Goal: Task Accomplishment & Management: Complete application form

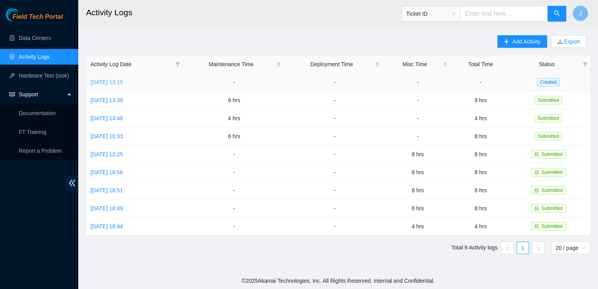
click at [123, 84] on link "Fri, 03 Oct 2025 13:15" at bounding box center [106, 82] width 33 height 6
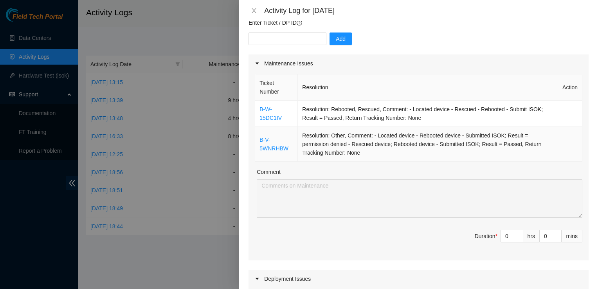
scroll to position [70, 0]
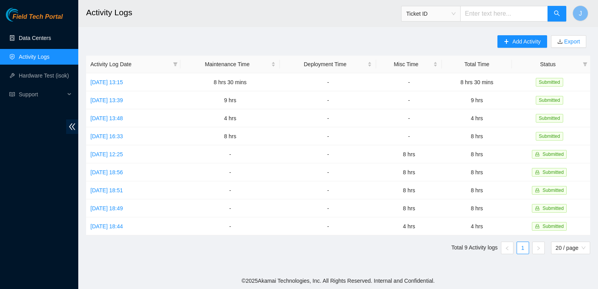
click at [47, 36] on link "Data Centers" at bounding box center [35, 38] width 32 height 6
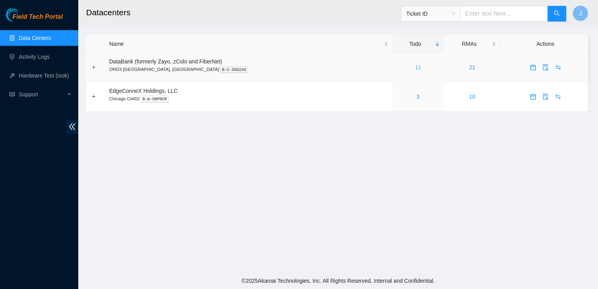
click at [416, 67] on link "11" at bounding box center [419, 67] width 6 height 6
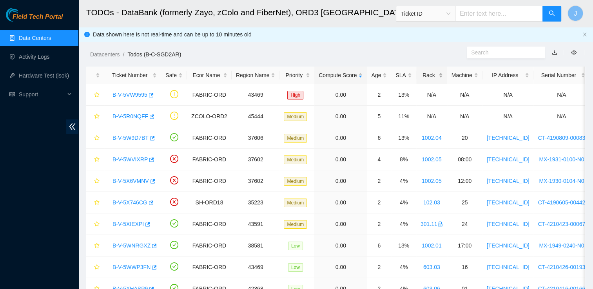
click at [428, 71] on div "Rack" at bounding box center [431, 75] width 22 height 9
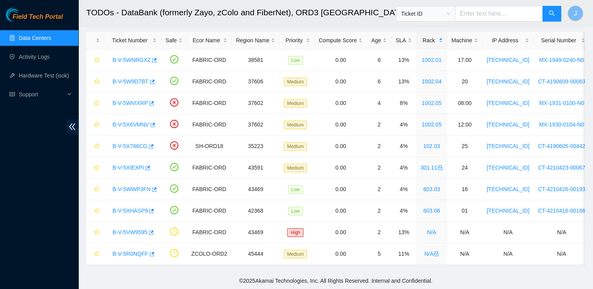
click at [42, 36] on link "Data Centers" at bounding box center [35, 38] width 32 height 6
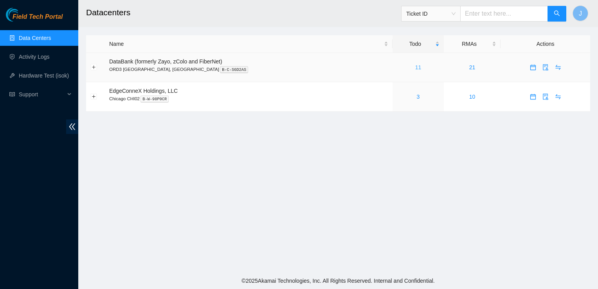
click at [416, 67] on link "11" at bounding box center [419, 67] width 6 height 6
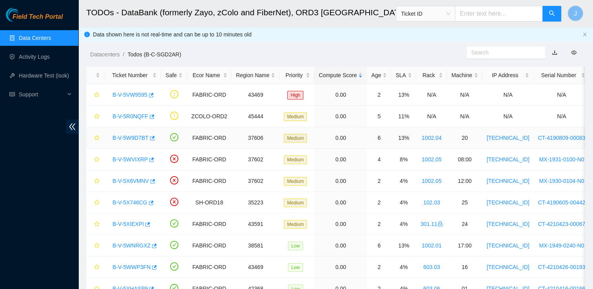
scroll to position [40, 0]
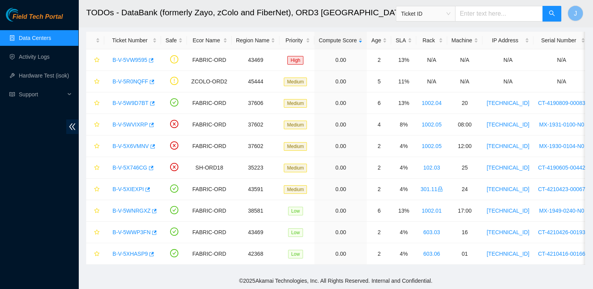
click at [221, 278] on footer "© 2025 Akamai Technologies, Inc. All Rights Reserved. Internal and Confidential." at bounding box center [335, 281] width 514 height 16
click at [398, 36] on div "SLA" at bounding box center [403, 40] width 16 height 9
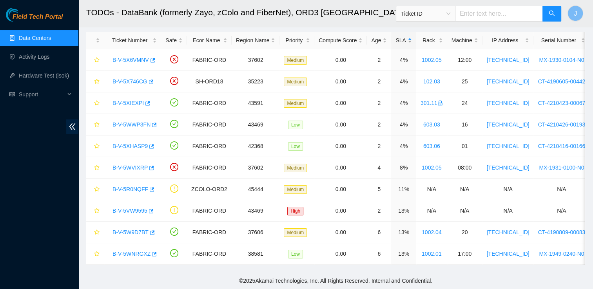
click at [398, 36] on div "SLA" at bounding box center [403, 40] width 16 height 9
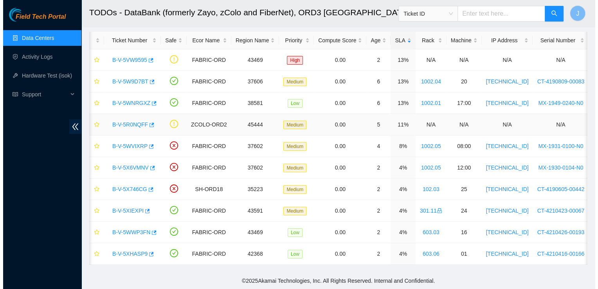
scroll to position [39, 0]
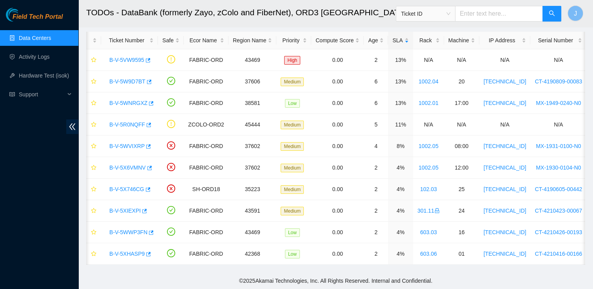
click at [182, 277] on footer "© 2025 Akamai Technologies, Inc. All Rights Reserved. Internal and Confidential." at bounding box center [335, 281] width 514 height 16
click at [43, 167] on div "Field Tech Portal Data Centers Activity Logs Hardware Test (isok) Support" at bounding box center [39, 148] width 78 height 281
click at [60, 95] on span "Support" at bounding box center [42, 95] width 46 height 16
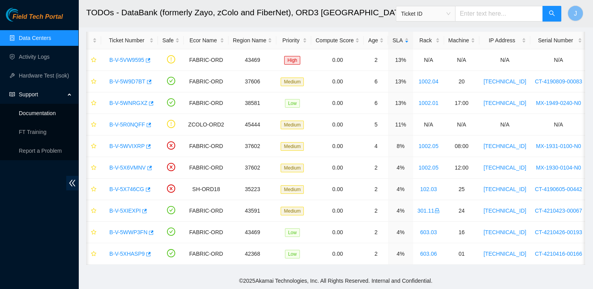
click at [56, 116] on link "Documentation" at bounding box center [37, 113] width 37 height 6
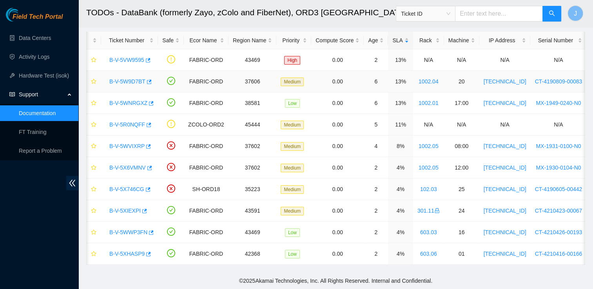
click at [132, 78] on link "B-V-5W9D7BT" at bounding box center [127, 81] width 36 height 6
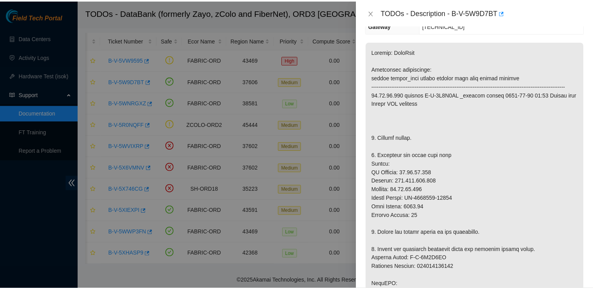
scroll to position [103, 0]
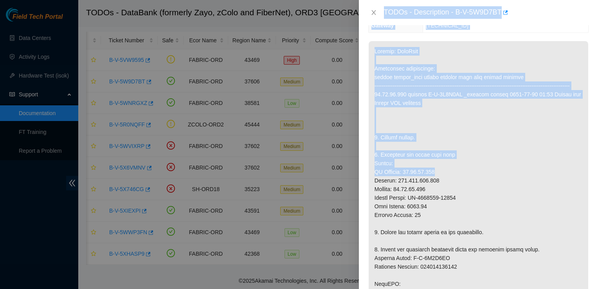
drag, startPoint x: 439, startPoint y: 184, endPoint x: 332, endPoint y: 102, distance: 135.0
click at [332, 102] on div "TODOs - Description - B-V-5W9D7BT Problem Type Hardware Rack Number 1002.04 Mac…" at bounding box center [299, 144] width 598 height 289
click at [231, 86] on div at bounding box center [299, 144] width 598 height 289
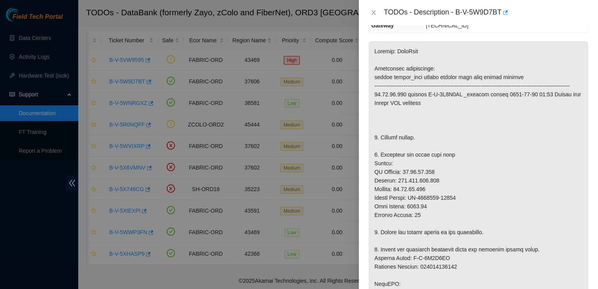
click at [159, 69] on div at bounding box center [299, 144] width 598 height 289
click at [370, 10] on button "Close" at bounding box center [374, 12] width 11 height 7
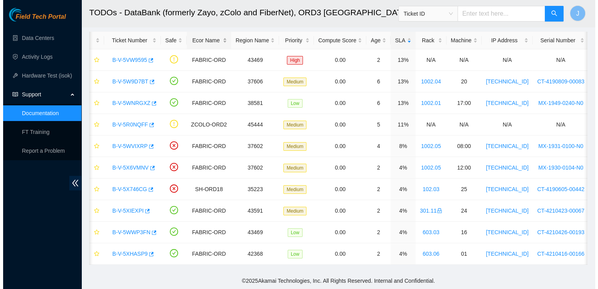
scroll to position [129, 0]
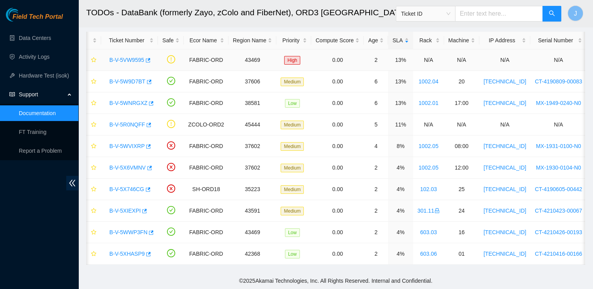
click at [140, 57] on link "B-V-5VW9595" at bounding box center [126, 60] width 35 height 6
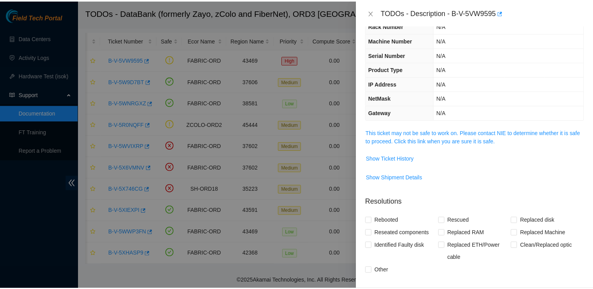
scroll to position [28, 0]
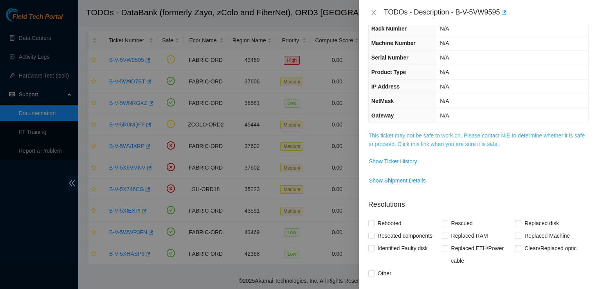
click at [455, 136] on link "This ticket may not be safe to work on. Please contact NIE to determine whether…" at bounding box center [477, 139] width 216 height 15
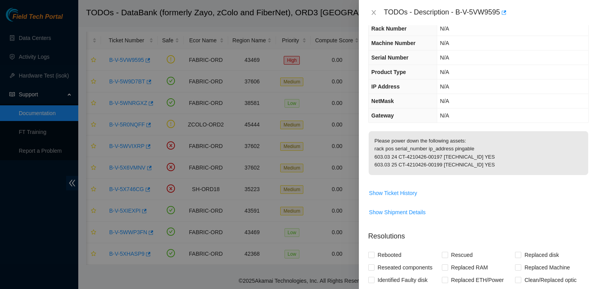
click at [233, 107] on div at bounding box center [299, 144] width 598 height 289
click at [376, 13] on icon "close" at bounding box center [374, 12] width 6 height 6
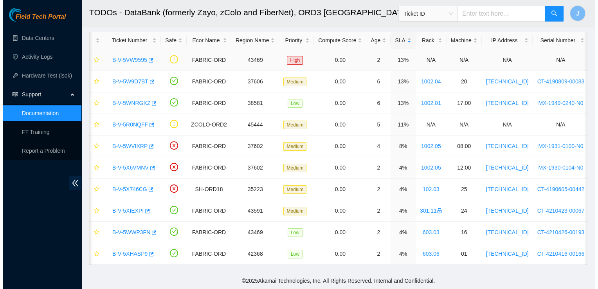
scroll to position [36, 0]
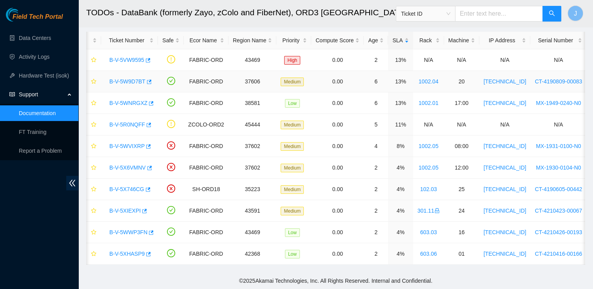
click at [119, 81] on div "B-V-5W9D7BT" at bounding box center [129, 81] width 48 height 13
click at [124, 78] on link "B-V-5W9D7BT" at bounding box center [127, 81] width 36 height 6
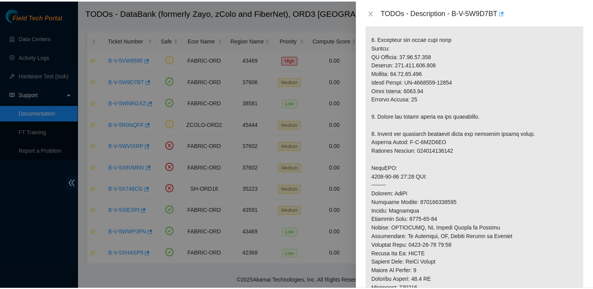
scroll to position [218, 0]
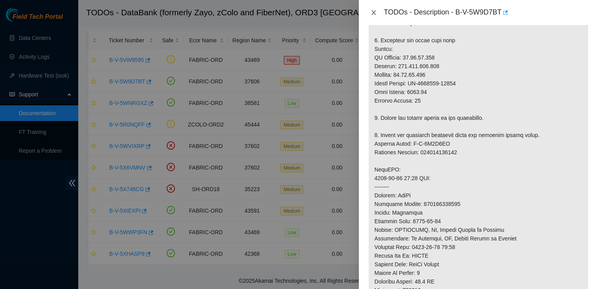
click at [376, 13] on icon "close" at bounding box center [374, 12] width 6 height 6
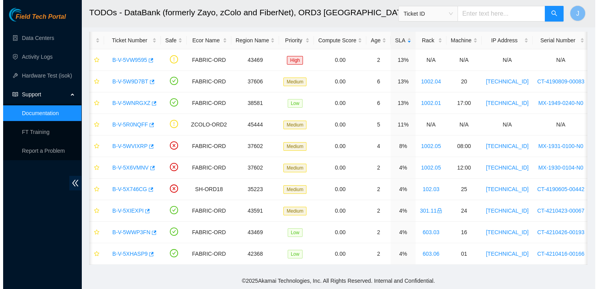
scroll to position [227, 0]
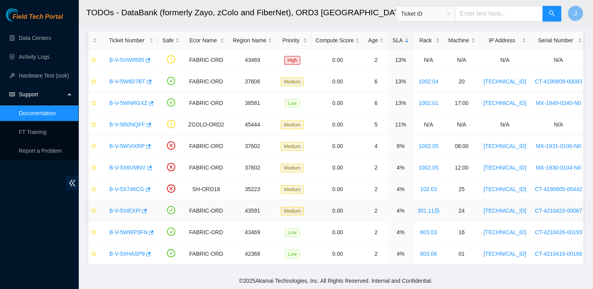
click at [133, 209] on link "B-V-5XIEXPI" at bounding box center [124, 211] width 31 height 6
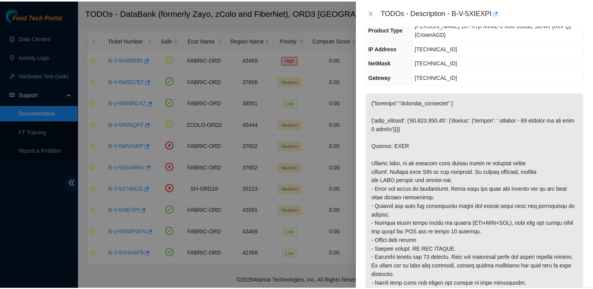
scroll to position [119, 0]
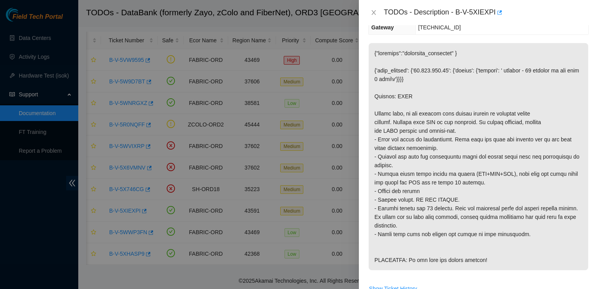
click at [264, 122] on div at bounding box center [299, 144] width 598 height 289
click at [372, 13] on icon "close" at bounding box center [374, 12] width 6 height 6
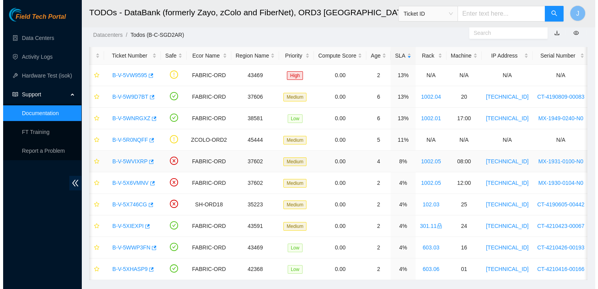
scroll to position [17, 0]
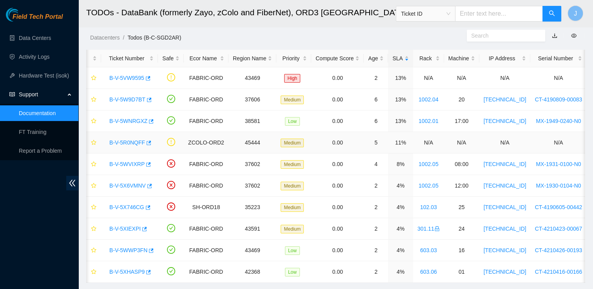
click at [136, 145] on link "B-V-5R0NQFF" at bounding box center [127, 142] width 36 height 6
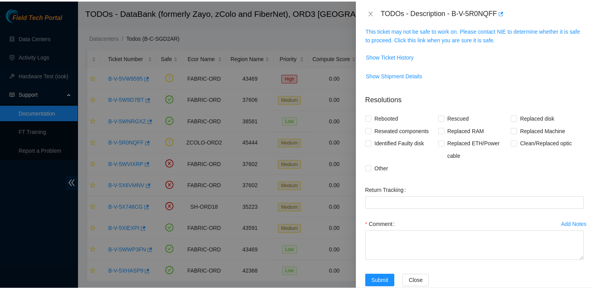
scroll to position [61, 0]
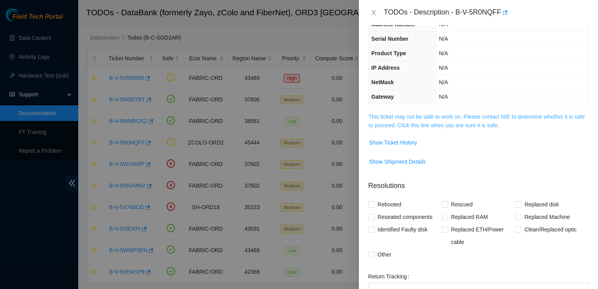
click at [446, 118] on link "This ticket may not be safe to work on. Please contact NIE to determine whether…" at bounding box center [477, 121] width 216 height 15
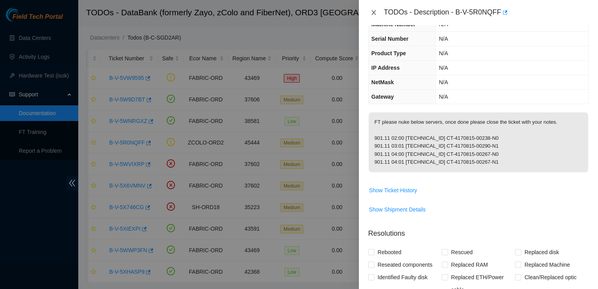
click at [373, 13] on icon "close" at bounding box center [374, 12] width 6 height 6
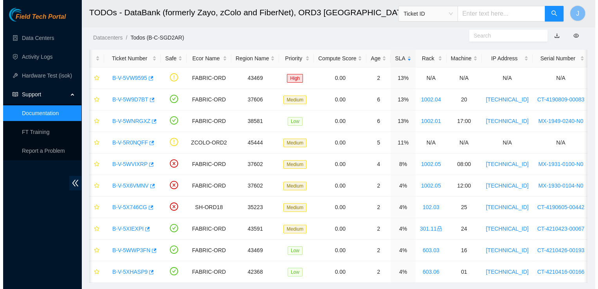
scroll to position [87, 0]
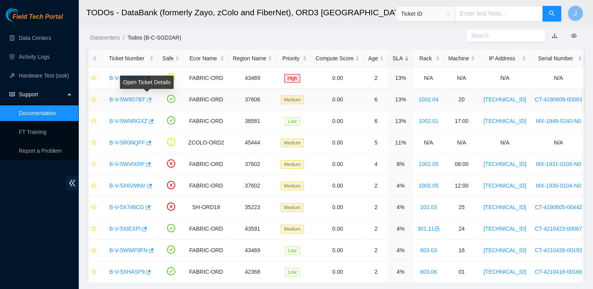
click at [146, 101] on icon "button" at bounding box center [148, 99] width 5 height 5
click at [131, 102] on link "B-V-5W9D7BT" at bounding box center [127, 99] width 36 height 6
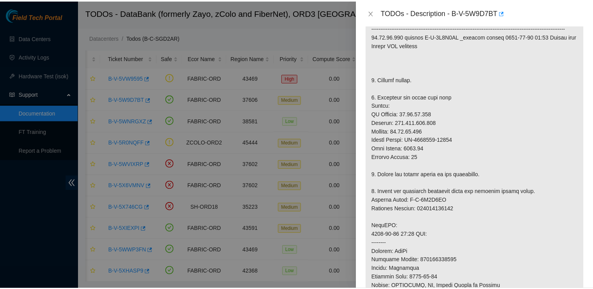
scroll to position [162, 0]
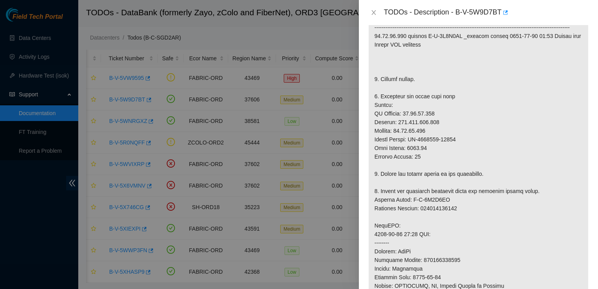
click at [252, 61] on div at bounding box center [299, 144] width 598 height 289
click at [375, 13] on icon "close" at bounding box center [374, 12] width 6 height 6
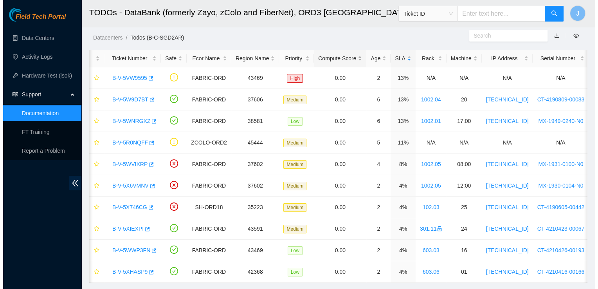
scroll to position [188, 0]
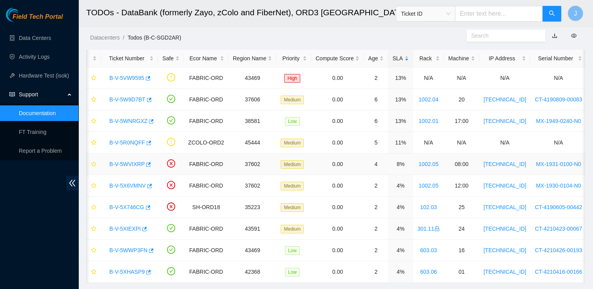
click at [130, 164] on link "B-V-5WVIXRP" at bounding box center [126, 164] width 35 height 6
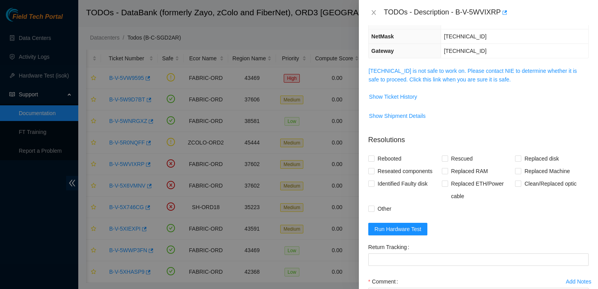
scroll to position [92, 0]
click at [462, 74] on span "23.33.84.18 is not safe to work on. Please contact NIE to determine whether it …" at bounding box center [479, 75] width 220 height 17
click at [457, 71] on link "23.33.84.18 is not safe to work on. Please contact NIE to determine whether it …" at bounding box center [473, 75] width 208 height 15
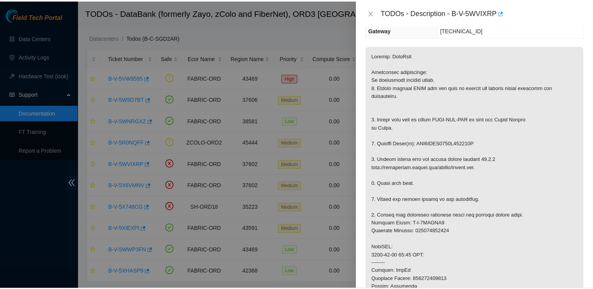
scroll to position [114, 0]
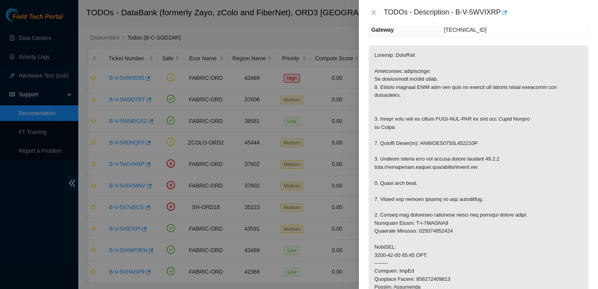
click at [331, 182] on div at bounding box center [299, 144] width 598 height 289
click at [372, 13] on icon "close" at bounding box center [374, 12] width 6 height 6
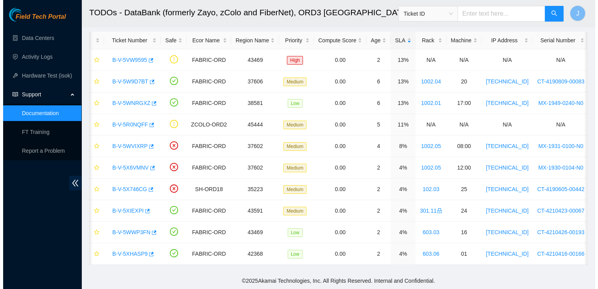
scroll to position [39, 0]
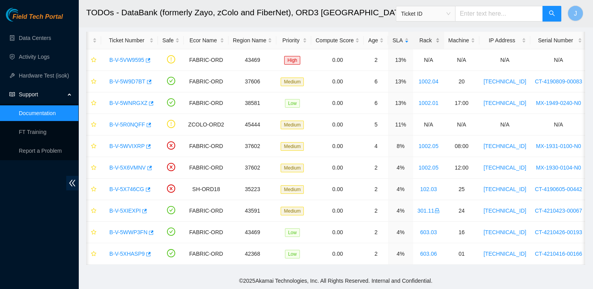
click at [435, 40] on div "Rack" at bounding box center [428, 40] width 22 height 9
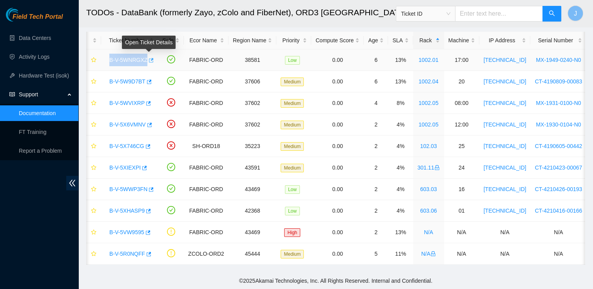
drag, startPoint x: 107, startPoint y: 54, endPoint x: 145, endPoint y: 52, distance: 38.0
click at [145, 54] on div "B-V-5WNRGXZ" at bounding box center [129, 60] width 48 height 13
copy link "B-V-5WNRGXZ"
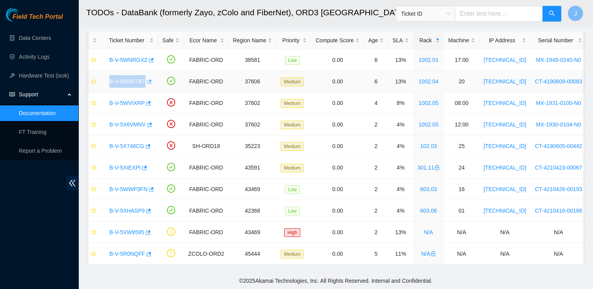
drag, startPoint x: 108, startPoint y: 77, endPoint x: 144, endPoint y: 79, distance: 35.7
click at [144, 79] on div "B-V-5W9D7BT" at bounding box center [129, 81] width 48 height 13
copy tr "B-V-5W9D7BT"
drag, startPoint x: 108, startPoint y: 99, endPoint x: 144, endPoint y: 100, distance: 35.6
click at [144, 100] on div "B-V-5WVIXRP" at bounding box center [129, 103] width 48 height 13
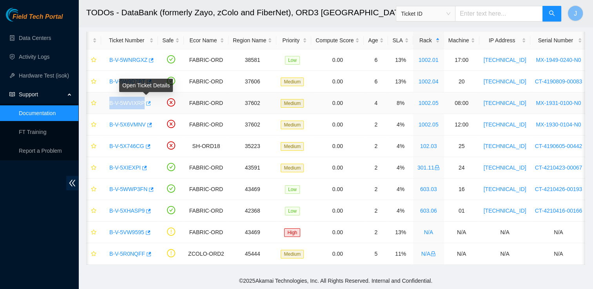
copy tr "B-V-5WVIXRP"
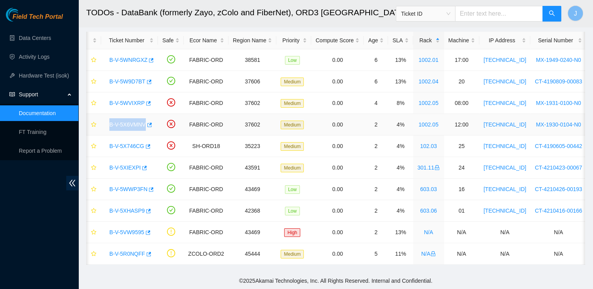
drag, startPoint x: 107, startPoint y: 121, endPoint x: 154, endPoint y: 120, distance: 46.2
click at [154, 120] on td "B-V-5X6VMNV" at bounding box center [129, 125] width 57 height 22
copy link "B-V-5X6VMNV"
click at [0, 213] on html "Field Tech Portal Data Centers Activity Logs Hardware Test (isok) Support Docum…" at bounding box center [296, 109] width 593 height 289
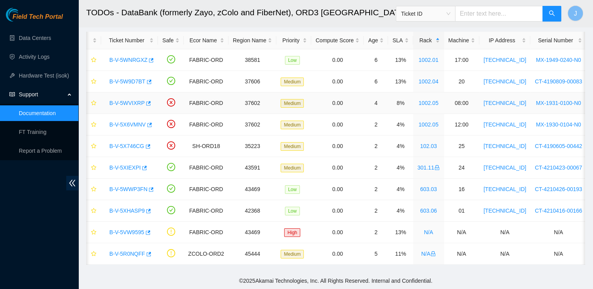
click at [125, 101] on link "B-V-5WVIXRP" at bounding box center [126, 103] width 35 height 6
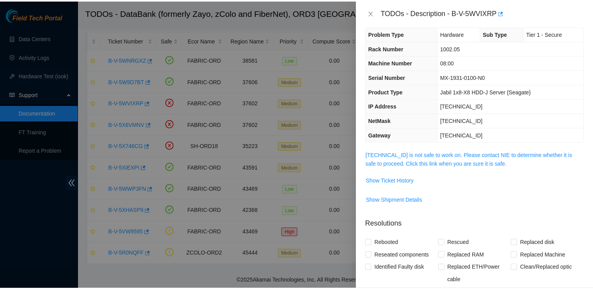
scroll to position [0, 0]
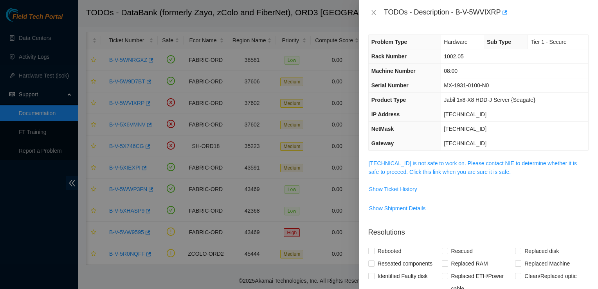
click at [577, 75] on td "08:00" at bounding box center [514, 71] width 147 height 14
click at [377, 14] on button "Close" at bounding box center [374, 12] width 11 height 7
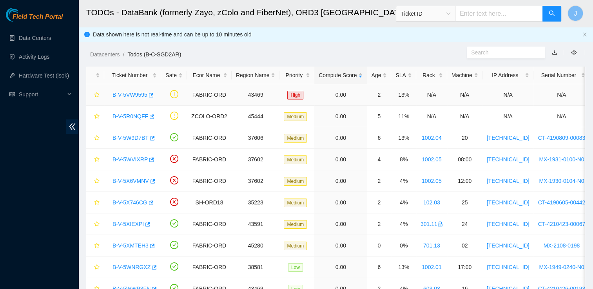
click at [119, 99] on div "B-V-5VW9595" at bounding box center [132, 95] width 48 height 13
click at [132, 97] on link "B-V-5VW9595" at bounding box center [129, 95] width 35 height 6
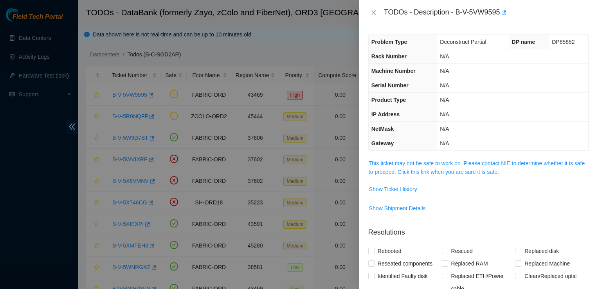
click at [331, 29] on div at bounding box center [299, 144] width 598 height 289
click at [377, 9] on button "Close" at bounding box center [374, 12] width 11 height 7
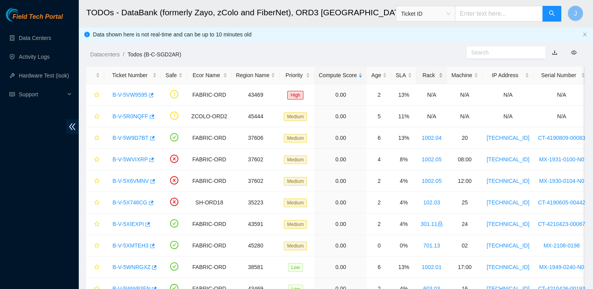
click at [421, 76] on div "Rack" at bounding box center [431, 75] width 22 height 9
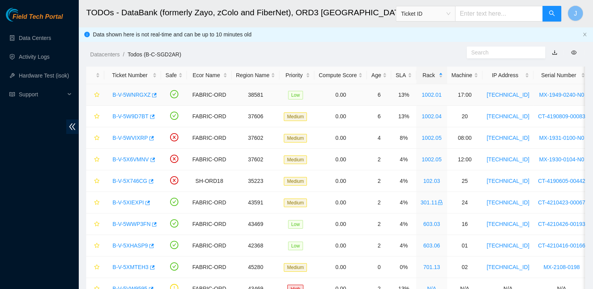
click at [143, 98] on link "B-V-5WNRGXZ" at bounding box center [131, 95] width 38 height 6
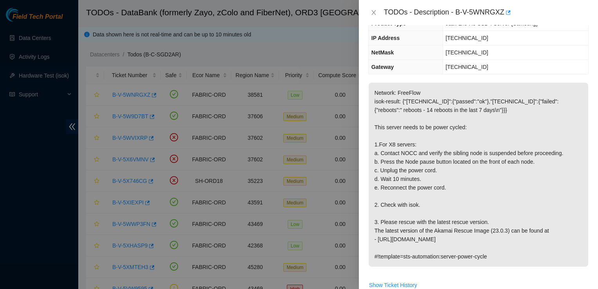
scroll to position [86, 0]
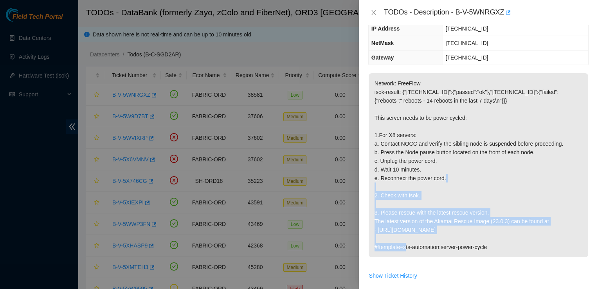
drag, startPoint x: 375, startPoint y: 195, endPoint x: 473, endPoint y: 231, distance: 104.8
click at [473, 231] on p "Network: FreeFlow isok-result: {"23.55.170.37":{"passed":"ok"},"23.55.170.36":{…" at bounding box center [479, 165] width 220 height 184
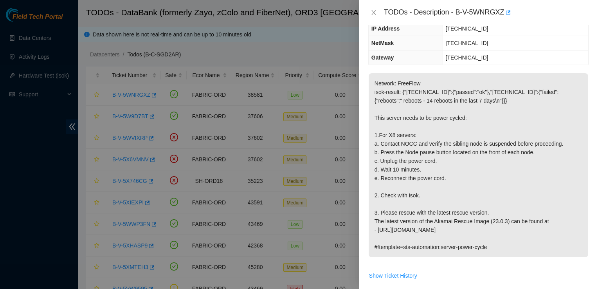
click at [434, 162] on p "Network: FreeFlow isok-result: {"23.55.170.37":{"passed":"ok"},"23.55.170.36":{…" at bounding box center [479, 165] width 220 height 184
drag, startPoint x: 374, startPoint y: 145, endPoint x: 558, endPoint y: 145, distance: 183.7
click at [558, 145] on p "Network: FreeFlow isok-result: {"23.55.170.37":{"passed":"ok"},"23.55.170.36":{…" at bounding box center [479, 165] width 220 height 184
drag, startPoint x: 558, startPoint y: 145, endPoint x: 542, endPoint y: 153, distance: 17.7
click at [542, 153] on p "Network: FreeFlow isok-result: {"23.55.170.37":{"passed":"ok"},"23.55.170.36":{…" at bounding box center [479, 165] width 220 height 184
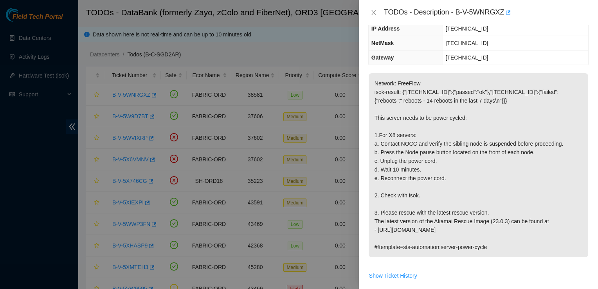
click at [531, 164] on p "Network: FreeFlow isok-result: {"23.55.170.37":{"passed":"ok"},"23.55.170.36":{…" at bounding box center [479, 165] width 220 height 184
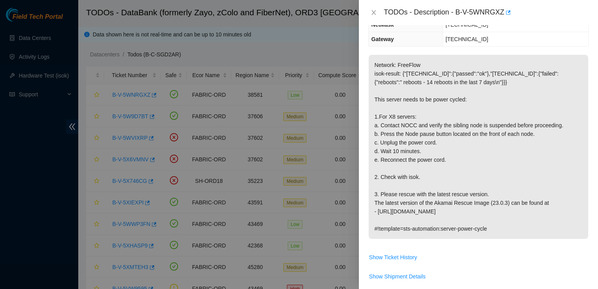
scroll to position [105, 0]
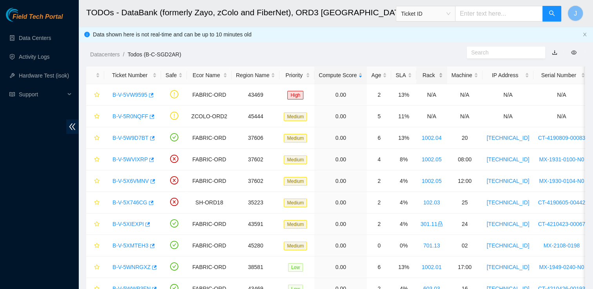
click at [424, 73] on div "Rack" at bounding box center [431, 75] width 22 height 9
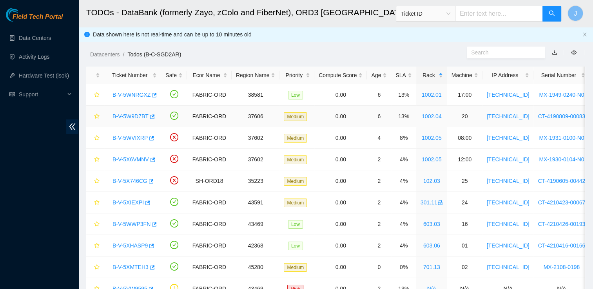
click at [131, 115] on link "B-V-5W9D7BT" at bounding box center [130, 116] width 36 height 6
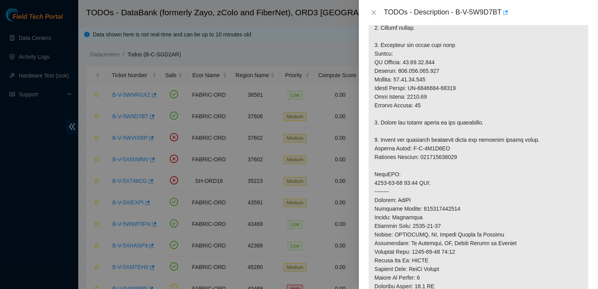
scroll to position [213, 0]
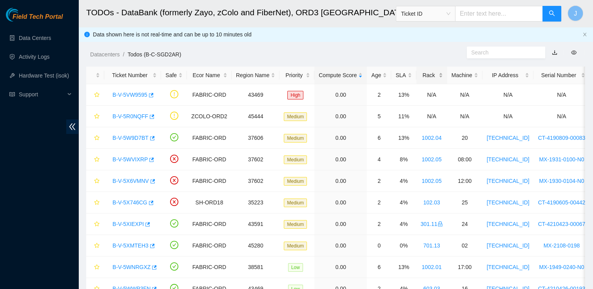
click at [424, 73] on div "Rack" at bounding box center [431, 75] width 22 height 9
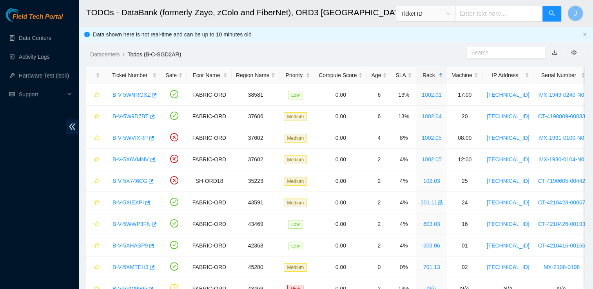
click at [82, 266] on main "TODOs - DataBank (formerly Zayo, zColo and FiberNet), ORD3 [GEOGRAPHIC_DATA], […" at bounding box center [335, 164] width 514 height 329
click at [137, 139] on link "B-V-5WVIXRP" at bounding box center [129, 138] width 35 height 6
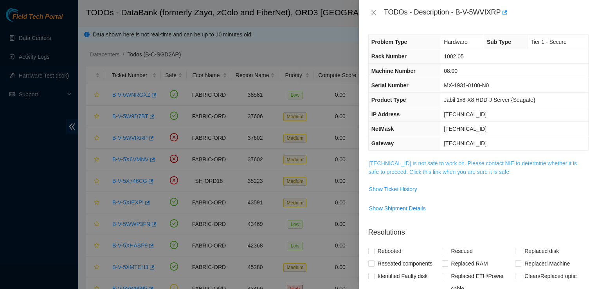
click at [481, 169] on link "[TECHNICAL_ID] is not safe to work on. Please contact NIE to determine whether …" at bounding box center [473, 167] width 208 height 15
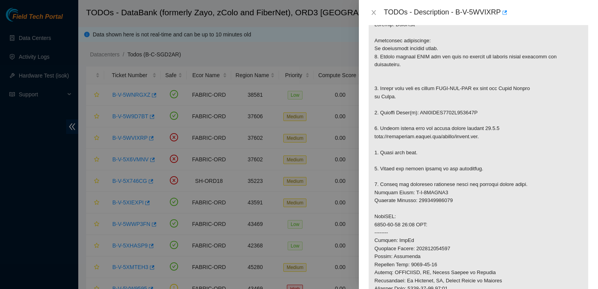
scroll to position [146, 0]
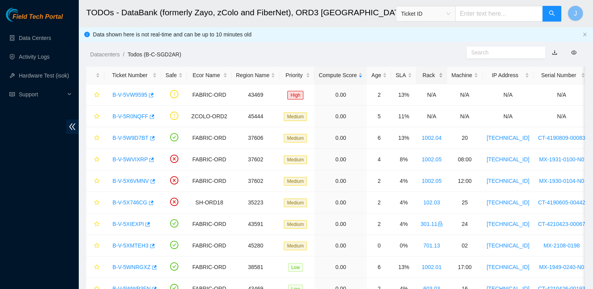
click at [430, 76] on div "Rack" at bounding box center [431, 75] width 22 height 9
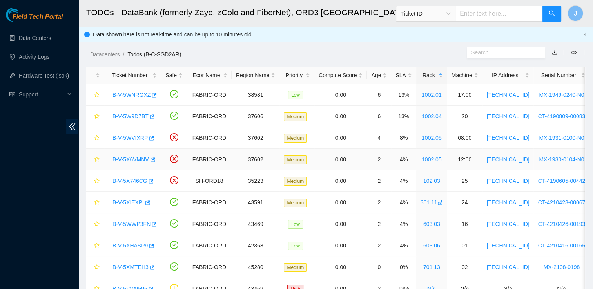
click at [128, 161] on link "B-V-5X6VMNV" at bounding box center [130, 159] width 36 height 6
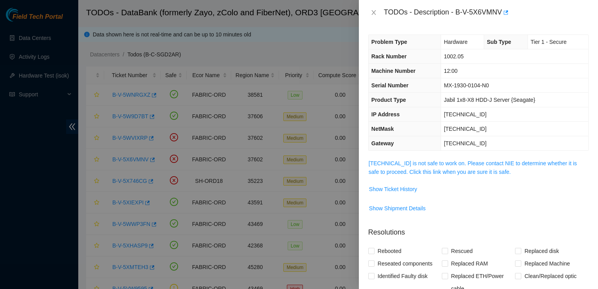
click at [459, 166] on span "23.33.84.26 is not safe to work on. Please contact NIE to determine whether it …" at bounding box center [479, 167] width 220 height 17
click at [468, 162] on link "23.33.84.26 is not safe to work on. Please contact NIE to determine whether it …" at bounding box center [473, 167] width 208 height 15
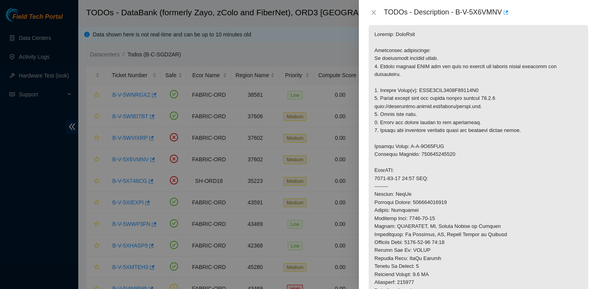
scroll to position [146, 0]
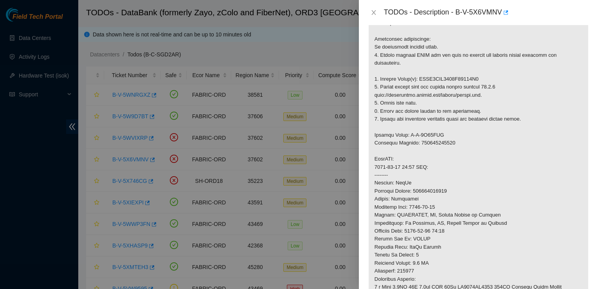
click at [544, 142] on p at bounding box center [479, 187] width 220 height 348
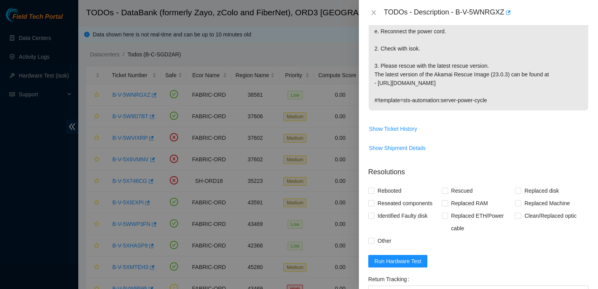
scroll to position [233, 0]
click at [423, 258] on button "Run Hardware Test" at bounding box center [399, 261] width 60 height 13
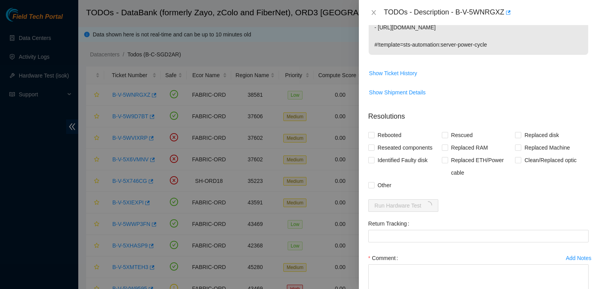
scroll to position [290, 0]
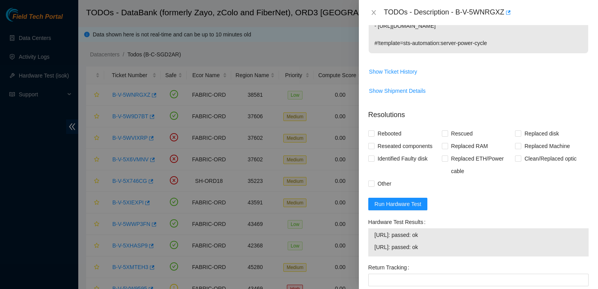
click at [429, 267] on div "Return Tracking" at bounding box center [479, 267] width 220 height 13
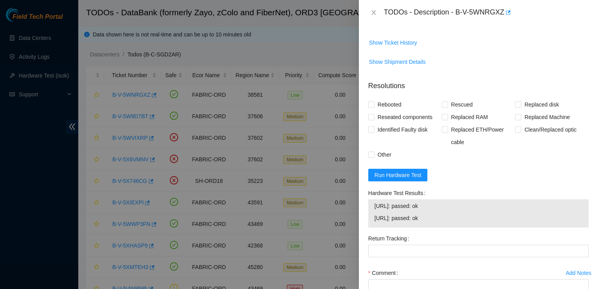
scroll to position [322, 0]
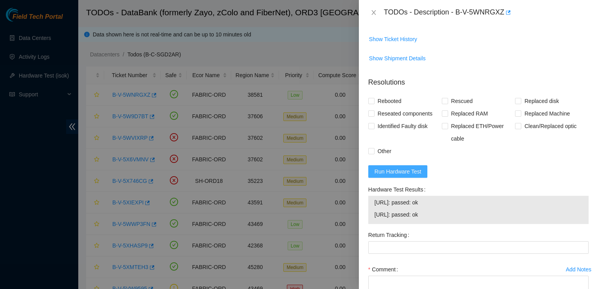
click at [404, 167] on span "Run Hardware Test" at bounding box center [398, 171] width 47 height 9
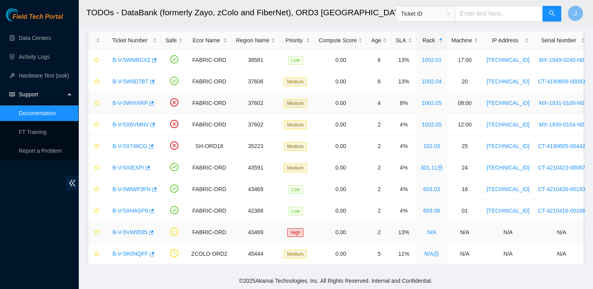
scroll to position [0, 3]
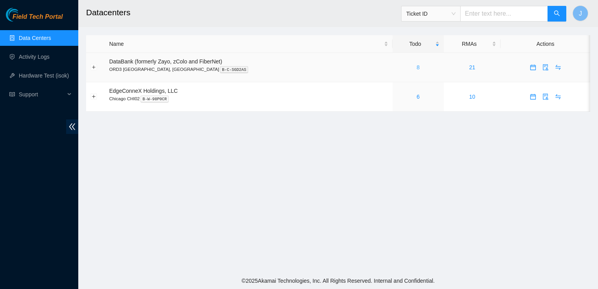
click at [417, 65] on link "8" at bounding box center [418, 67] width 3 height 6
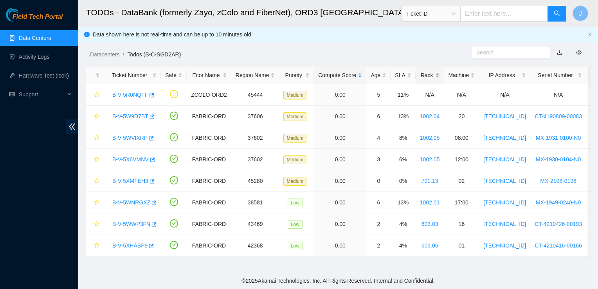
click at [423, 79] on div "Rack" at bounding box center [430, 75] width 20 height 9
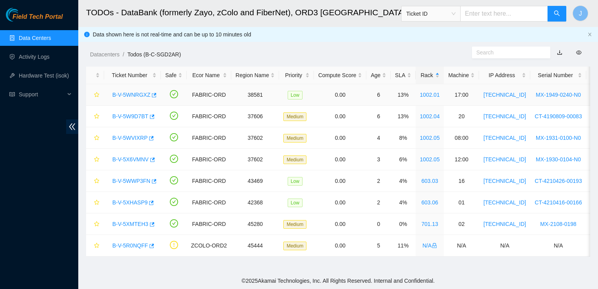
click at [134, 92] on link "B-V-5WNRGXZ" at bounding box center [131, 95] width 38 height 6
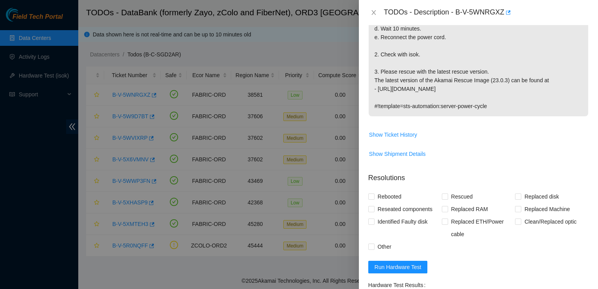
scroll to position [227, 0]
click at [406, 266] on span "Run Hardware Test" at bounding box center [398, 266] width 47 height 9
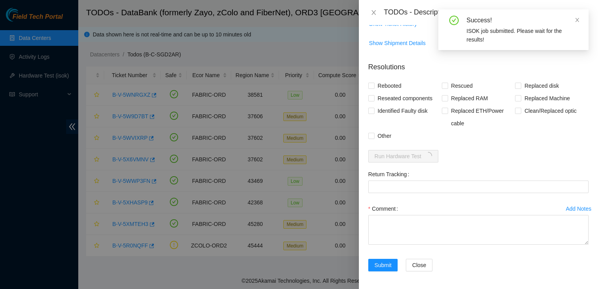
scroll to position [337, 0]
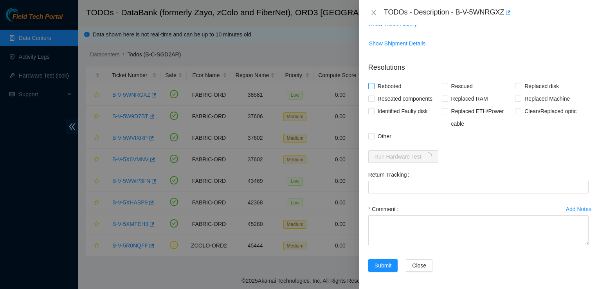
click at [381, 87] on span "Rebooted" at bounding box center [390, 86] width 30 height 13
click at [374, 87] on input "Rebooted" at bounding box center [371, 85] width 5 height 5
checkbox input "true"
click at [448, 85] on span "Rescued" at bounding box center [462, 86] width 28 height 13
click at [446, 85] on input "Rescued" at bounding box center [444, 85] width 5 height 5
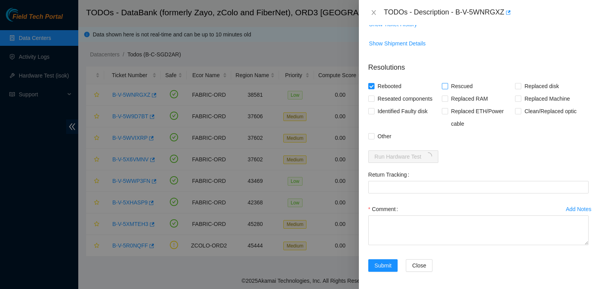
checkbox input "true"
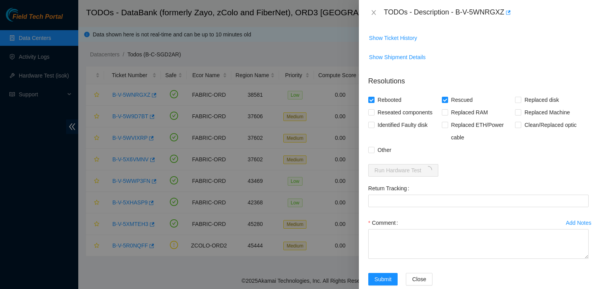
scroll to position [322, 0]
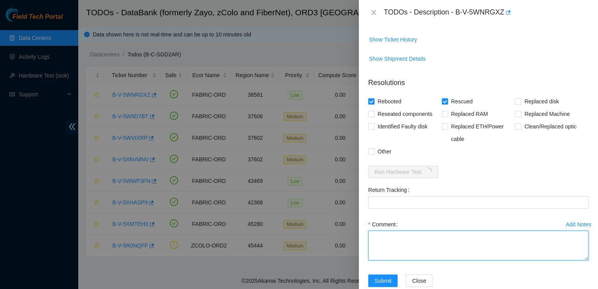
click at [420, 235] on textarea "Comment" at bounding box center [479, 246] width 220 height 30
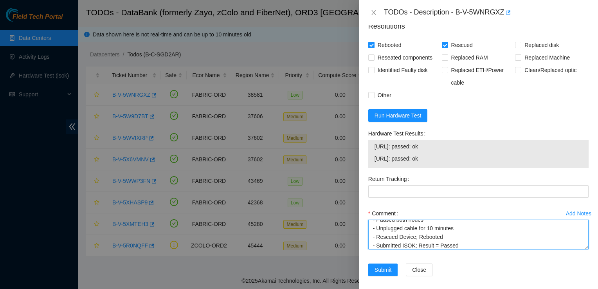
scroll to position [383, 0]
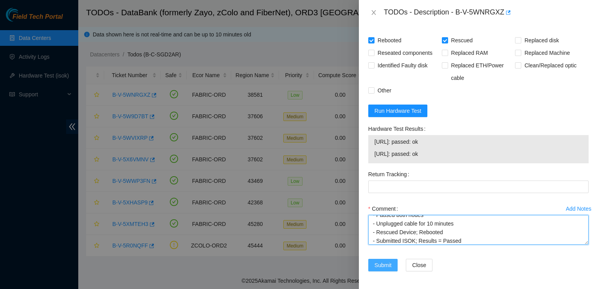
type textarea "- Located Device - Contacted NOCC for Suspension - Paused both nodes - Unplugge…"
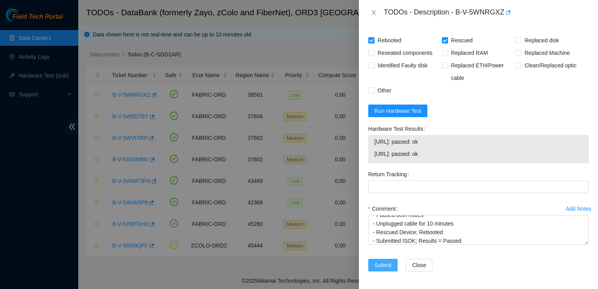
click at [386, 264] on span "Submit" at bounding box center [383, 265] width 17 height 9
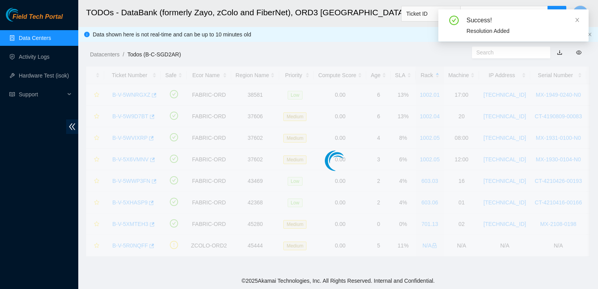
scroll to position [222, 0]
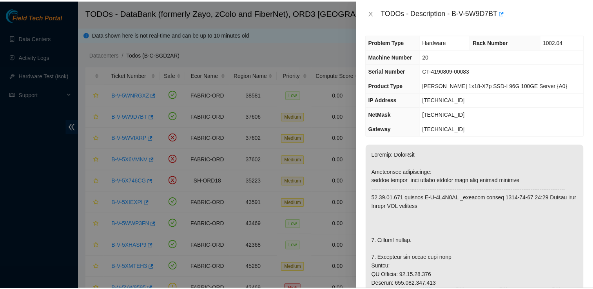
scroll to position [213, 0]
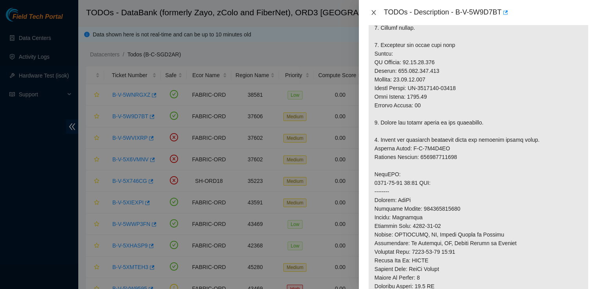
click at [373, 14] on icon "close" at bounding box center [374, 12] width 6 height 6
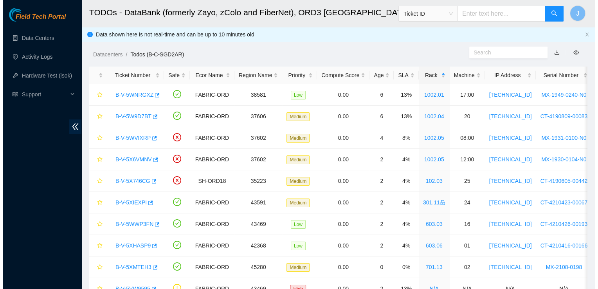
scroll to position [227, 0]
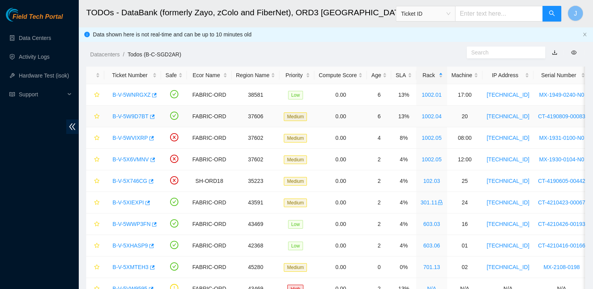
click at [130, 119] on link "B-V-5W9D7BT" at bounding box center [130, 116] width 36 height 6
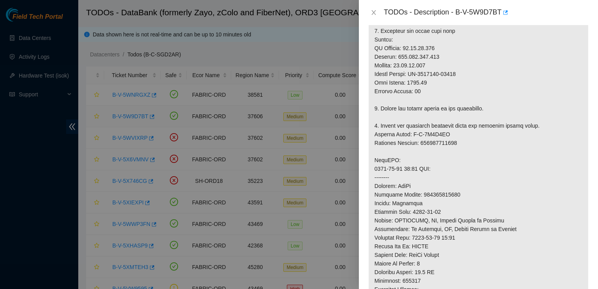
scroll to position [213, 0]
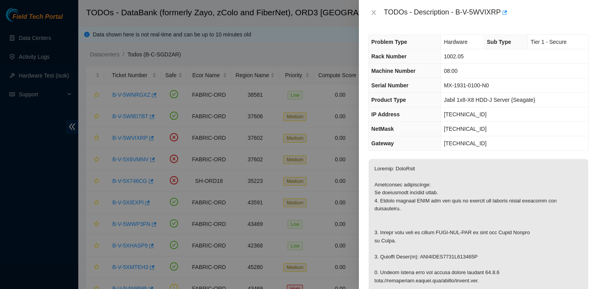
scroll to position [146, 0]
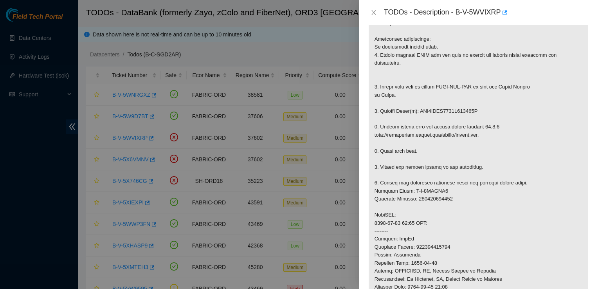
click at [147, 248] on div at bounding box center [299, 144] width 598 height 289
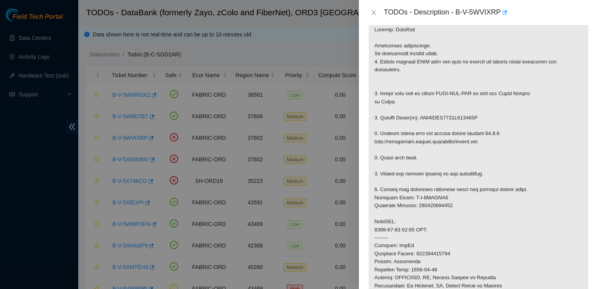
scroll to position [144, 0]
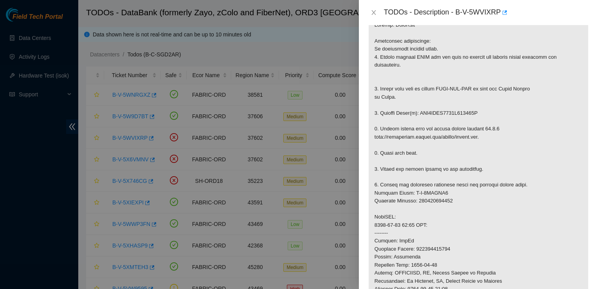
drag, startPoint x: 460, startPoint y: 157, endPoint x: 459, endPoint y: 134, distance: 23.5
click at [459, 151] on p at bounding box center [479, 217] width 220 height 404
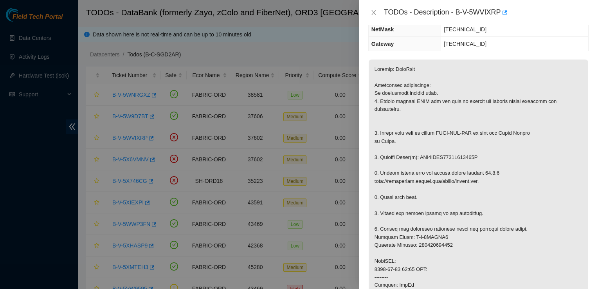
scroll to position [96, 0]
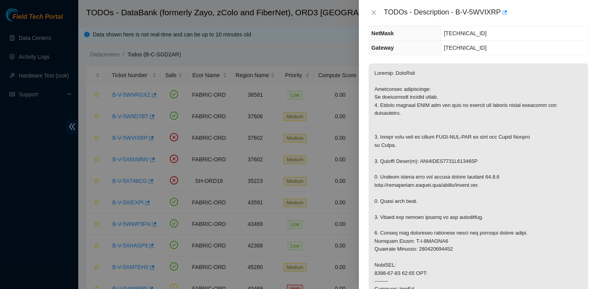
click at [7, 175] on div at bounding box center [299, 144] width 598 height 289
drag, startPoint x: 419, startPoint y: 160, endPoint x: 475, endPoint y: 163, distance: 56.1
click at [475, 163] on p at bounding box center [479, 265] width 220 height 404
copy p "WFK4EYKJ0000C949119E"
drag, startPoint x: 381, startPoint y: 159, endPoint x: 473, endPoint y: 156, distance: 92.5
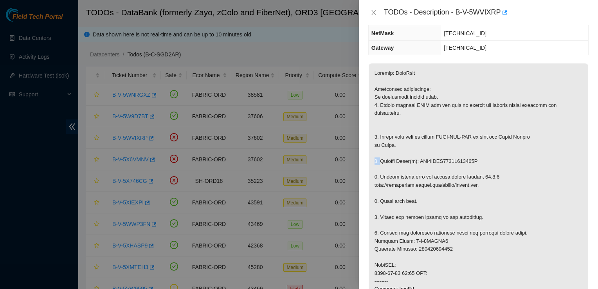
click at [473, 156] on p at bounding box center [479, 265] width 220 height 404
click at [373, 162] on p at bounding box center [479, 265] width 220 height 404
drag, startPoint x: 374, startPoint y: 161, endPoint x: 474, endPoint y: 164, distance: 99.5
click at [474, 164] on p at bounding box center [479, 265] width 220 height 404
copy p "2. Replace Drive(s): WFK4EYKJ0000C949119E"
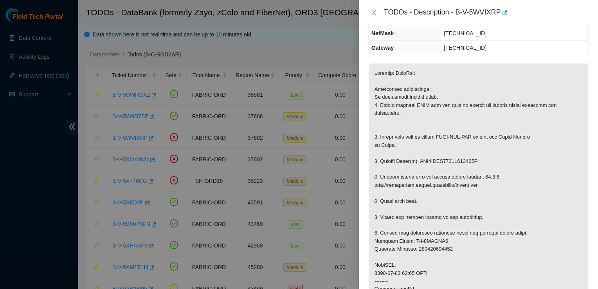
click at [432, 279] on p at bounding box center [479, 265] width 220 height 404
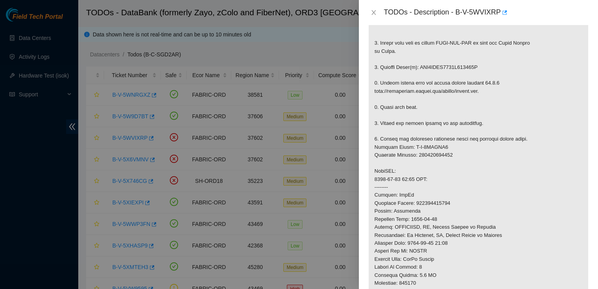
scroll to position [191, 0]
click at [417, 275] on p at bounding box center [479, 170] width 220 height 404
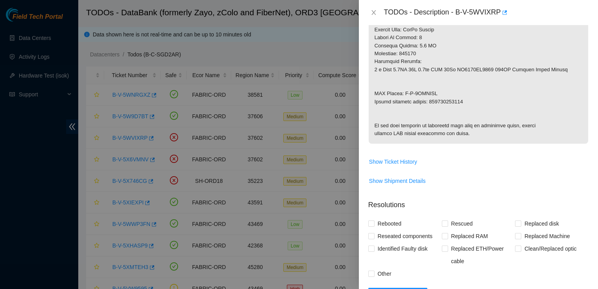
scroll to position [429, 0]
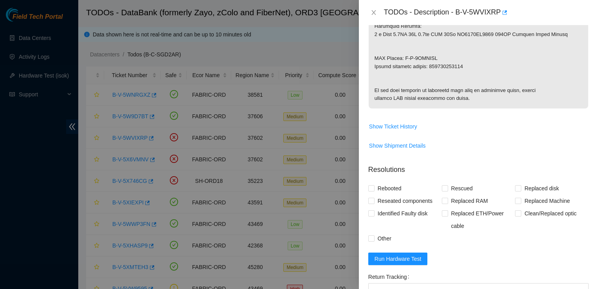
scroll to position [503, 0]
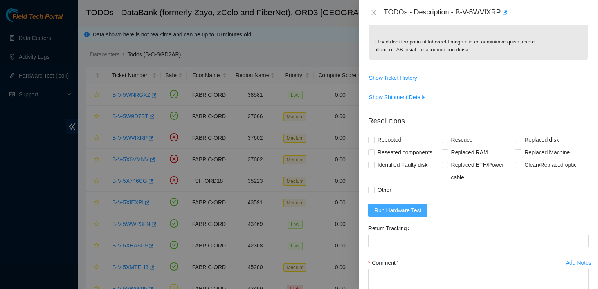
click at [408, 215] on span "Run Hardware Test" at bounding box center [398, 210] width 47 height 9
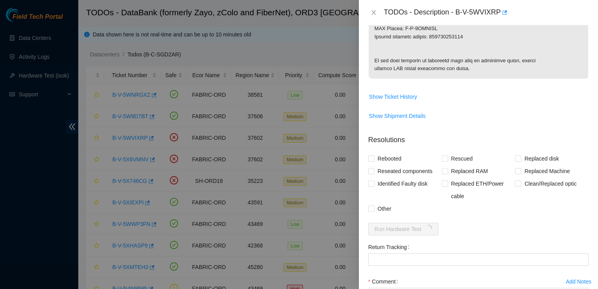
scroll to position [589, 0]
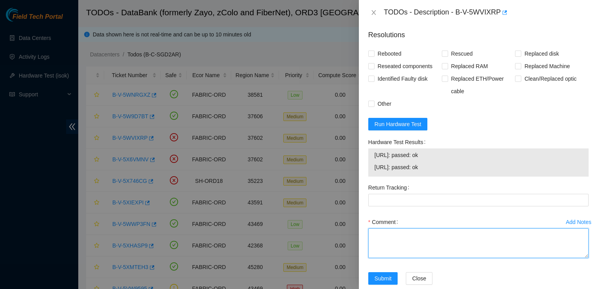
click at [435, 258] on textarea "Comment" at bounding box center [479, 243] width 220 height 30
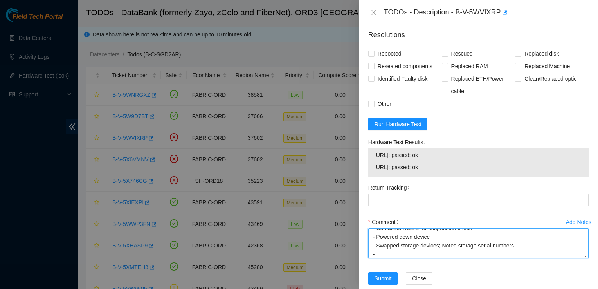
scroll to position [17, 0]
drag, startPoint x: 401, startPoint y: 278, endPoint x: 437, endPoint y: 277, distance: 36.1
click at [437, 258] on textarea "- Located device - Contacted NOCC for suspension check - Powered down device - …" at bounding box center [479, 243] width 220 height 30
drag, startPoint x: 435, startPoint y: 275, endPoint x: 451, endPoint y: 275, distance: 16.1
click at [451, 258] on textarea "- Located device - Contacted NOCC for suspension check - Powered down device - …" at bounding box center [479, 243] width 220 height 30
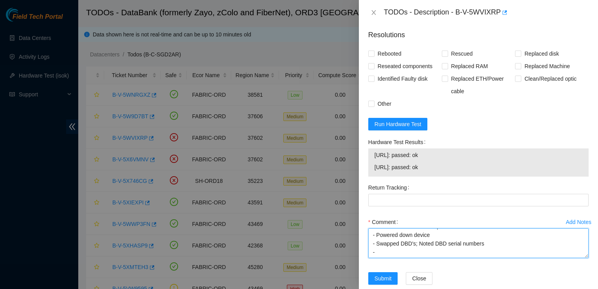
click at [414, 258] on textarea "- Located device - Contacted NOCC for suspension check - Powered down device - …" at bounding box center [479, 243] width 220 height 30
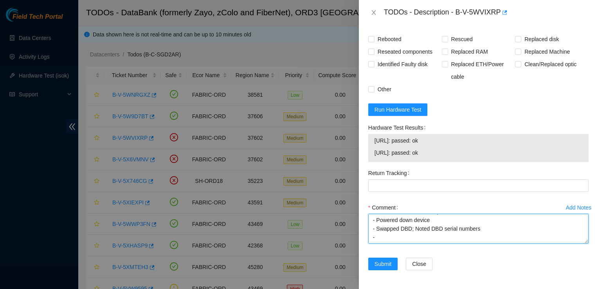
scroll to position [632, 0]
click at [470, 236] on textarea "- Located device - Contacted NOCC for suspension check - Powered down device - …" at bounding box center [479, 229] width 220 height 30
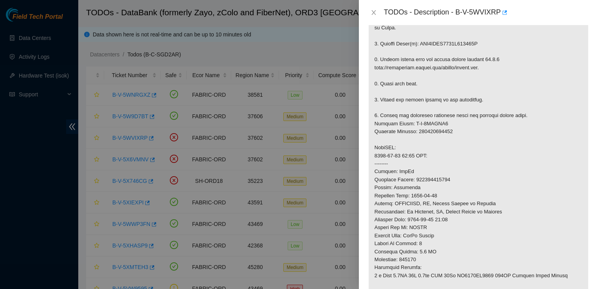
scroll to position [589, 0]
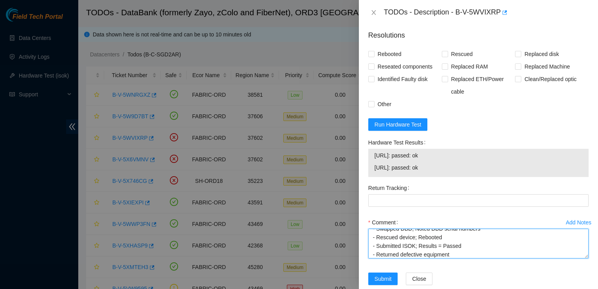
type textarea "- Located device - Contacted NOCC for suspension check - Powered down device - …"
click at [392, 258] on textarea "- Located device - Contacted NOCC for suspension check - Powered down device - …" at bounding box center [479, 244] width 220 height 30
click at [475, 258] on textarea "- Located device - Contacted NOCC for suspension check - Powered down device - …" at bounding box center [479, 244] width 220 height 30
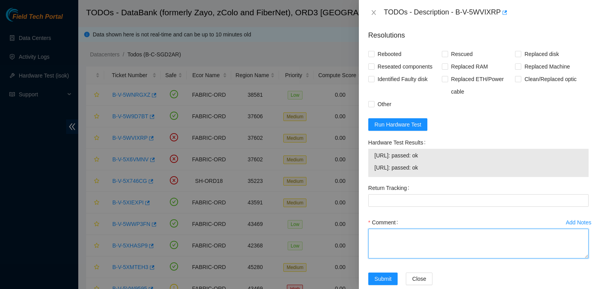
scroll to position [0, 0]
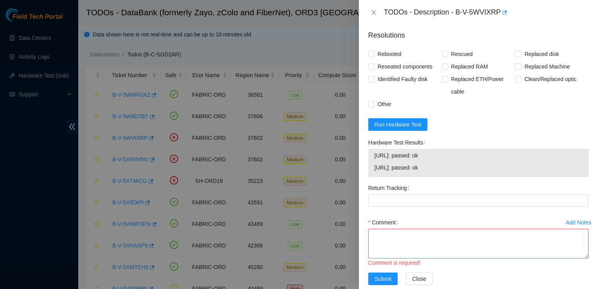
click at [476, 216] on div "Return Tracking" at bounding box center [478, 199] width 227 height 34
click at [482, 157] on form "Resolutions Rebooted Rescued Replaced disk Reseated components Replaced RAM Rep…" at bounding box center [479, 159] width 220 height 271
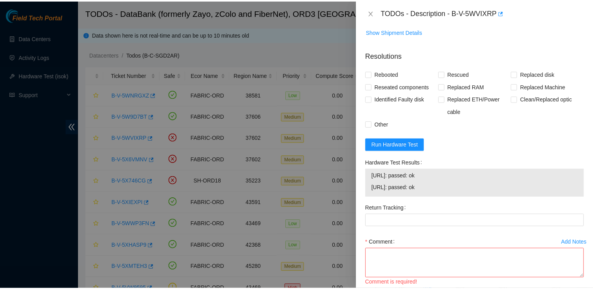
scroll to position [570, 0]
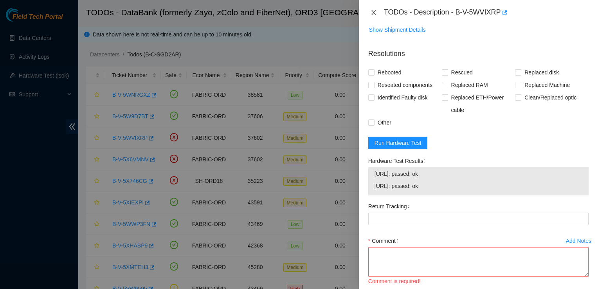
click at [374, 13] on icon "close" at bounding box center [374, 12] width 4 height 5
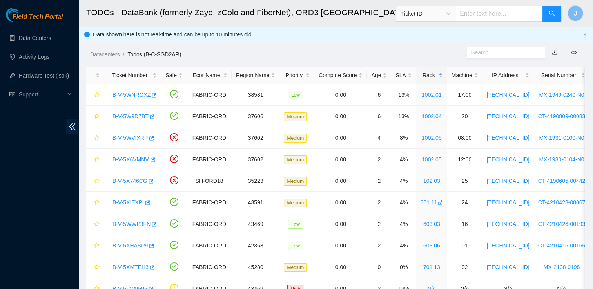
scroll to position [227, 0]
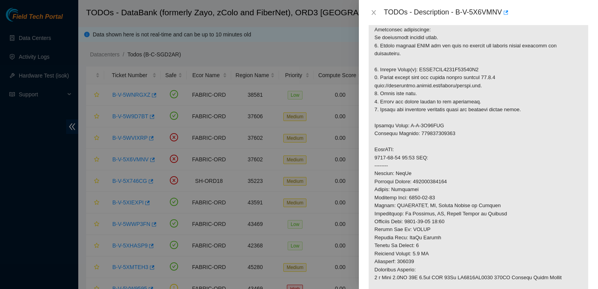
scroll to position [156, 0]
click at [538, 36] on p at bounding box center [479, 177] width 220 height 348
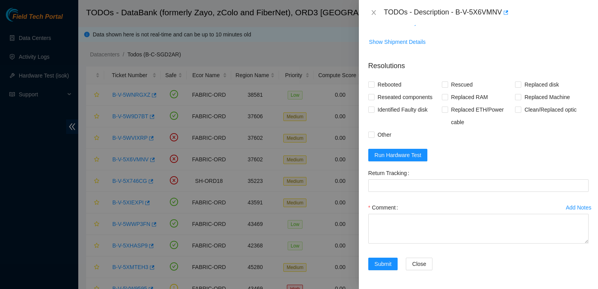
scroll to position [533, 0]
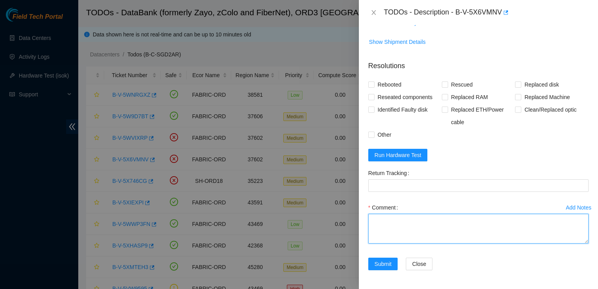
click at [447, 224] on textarea "Comment" at bounding box center [479, 229] width 220 height 30
click at [508, 232] on textarea "WFKA1QFM > WFKA7663" at bounding box center [479, 229] width 220 height 30
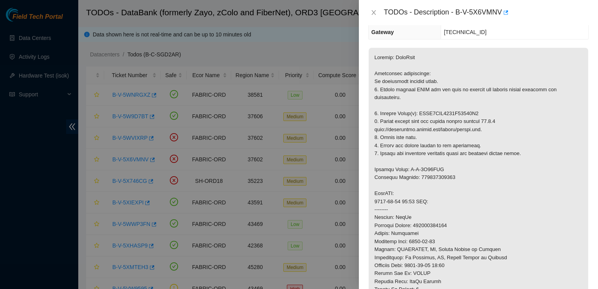
scroll to position [72, 0]
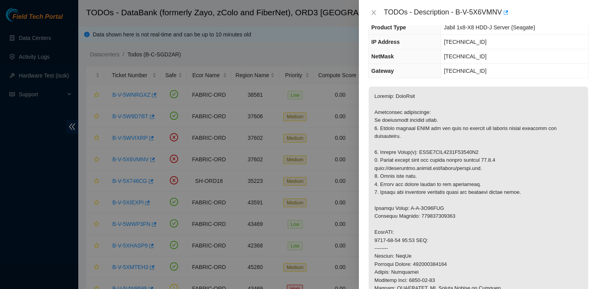
click at [544, 81] on div "Problem Type Hardware Sub Type Tier 1 - Secure Rack Number 1002.05 Machine Numb…" at bounding box center [478, 157] width 239 height 264
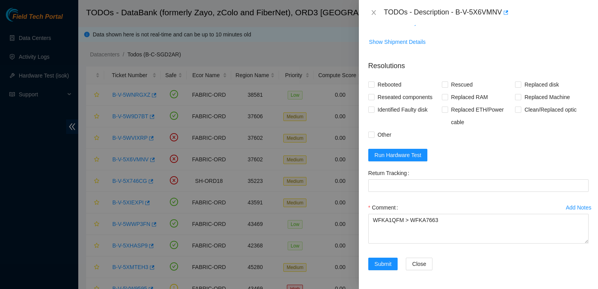
scroll to position [529, 0]
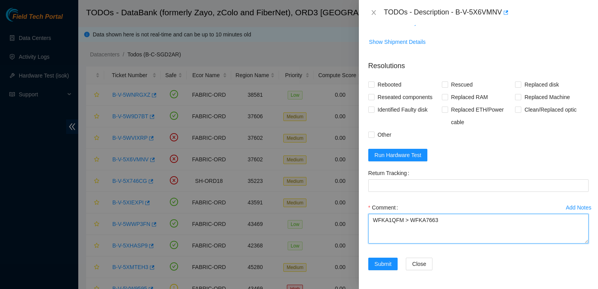
click at [440, 222] on textarea "WFKA1QFM > WFKA7663" at bounding box center [479, 229] width 220 height 30
click at [508, 238] on textarea "- Located device WFKA1QFM > WFKA7663" at bounding box center [479, 229] width 220 height 30
click at [417, 226] on textarea "- Located device WFKA1QFM > WFKA7663" at bounding box center [479, 229] width 220 height 30
drag, startPoint x: 417, startPoint y: 226, endPoint x: 362, endPoint y: 222, distance: 55.0
click at [362, 222] on div "Problem Type Hardware Sub Type Tier 1 - Secure Rack Number 1002.05 Machine Numb…" at bounding box center [478, 157] width 239 height 264
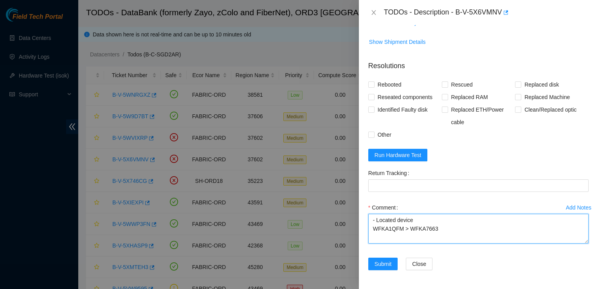
paste textarea "- Contacted NOCC for suspension check - Powered down device - Swapped DBD; SN: …"
drag, startPoint x: 442, startPoint y: 244, endPoint x: 362, endPoint y: 248, distance: 79.6
click at [362, 248] on div "Problem Type Hardware Sub Type Tier 1 - Secure Rack Number 1002.05 Machine Numb…" at bounding box center [478, 157] width 239 height 264
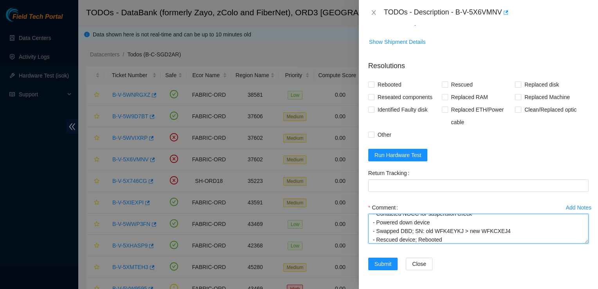
click at [508, 234] on textarea "- Located device - Contacted NOCC for suspension check - Powered down device - …" at bounding box center [479, 229] width 220 height 30
paste textarea "WFKA1QFM > WFKA7663"
type textarea "- Located device - Contacted NOCC for suspension check - Powered down device - …"
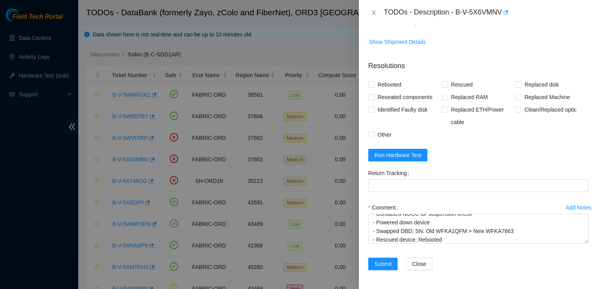
click at [459, 252] on div "Add Notes Comment - Located device - Contacted NOCC for suspension check - Powe…" at bounding box center [478, 229] width 227 height 56
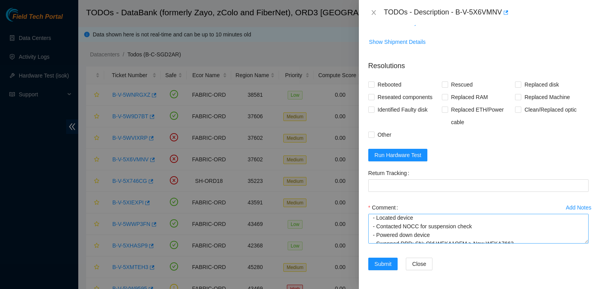
scroll to position [2, 0]
click at [395, 156] on span "Run Hardware Test" at bounding box center [398, 155] width 47 height 9
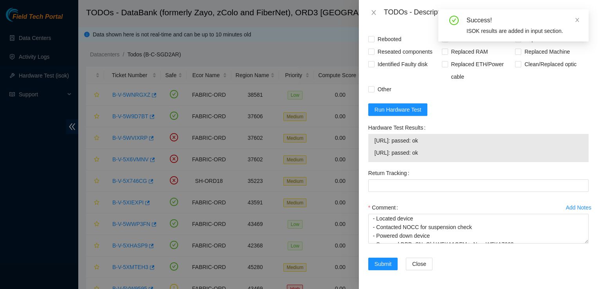
scroll to position [578, 0]
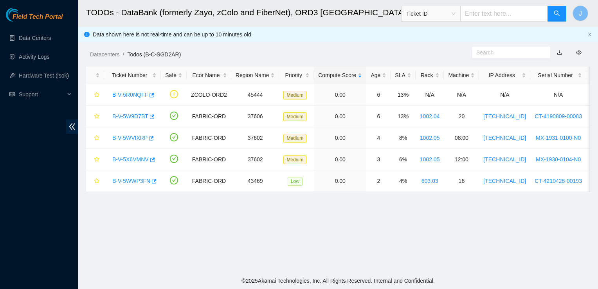
click at [516, 250] on main "TODOs - DataBank (formerly Zayo, zColo and FiberNet), ORD3 Mt Prospect, IL Tick…" at bounding box center [338, 136] width 520 height 273
click at [135, 119] on link "B-V-5W9D7BT" at bounding box center [130, 116] width 36 height 6
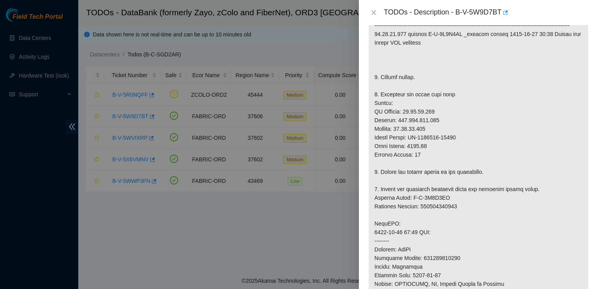
scroll to position [164, 0]
click at [472, 155] on p at bounding box center [479, 210] width 220 height 460
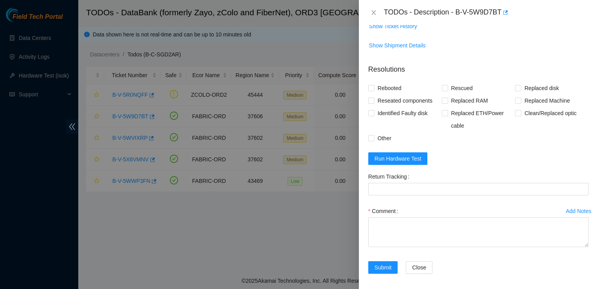
scroll to position [597, 0]
click at [402, 163] on span "Run Hardware Test" at bounding box center [398, 158] width 47 height 9
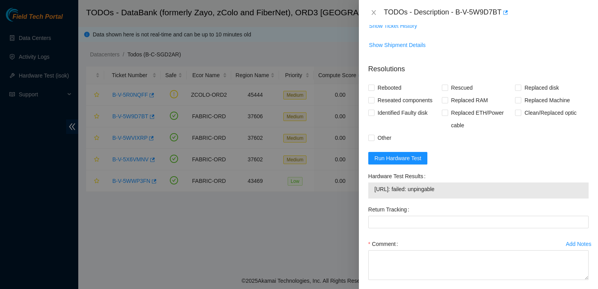
click at [513, 38] on td "Show Ticket History" at bounding box center [479, 28] width 220 height 19
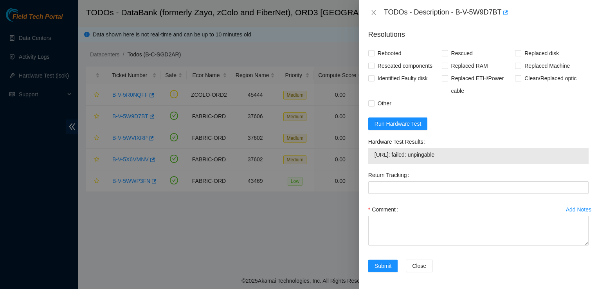
scroll to position [631, 0]
click at [575, 85] on span "Clean/Replaced optic" at bounding box center [551, 78] width 58 height 13
click at [521, 81] on input "Clean/Replaced optic" at bounding box center [517, 77] width 5 height 5
checkbox input "true"
drag, startPoint x: 457, startPoint y: 14, endPoint x: 502, endPoint y: 15, distance: 44.3
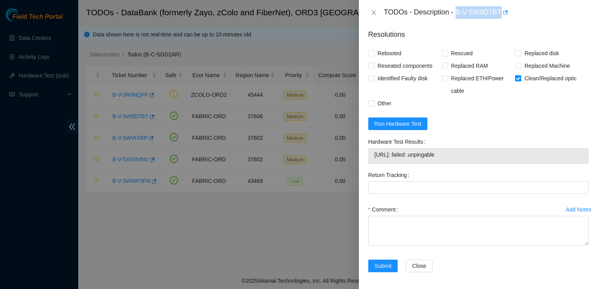
click at [502, 15] on div "TODOs - Description - B-V-5W9D7BT" at bounding box center [486, 12] width 205 height 13
copy div "B-V-5W9D7BT"
click at [579, 179] on form "Resolutions Rebooted Rescued Replaced disk Reseated components Replaced RAM Rep…" at bounding box center [479, 152] width 220 height 258
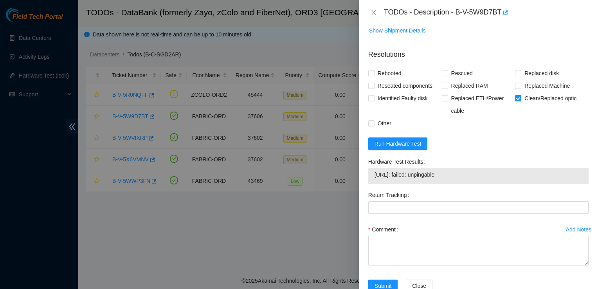
scroll to position [612, 0]
click at [409, 148] on span "Run Hardware Test" at bounding box center [398, 143] width 47 height 9
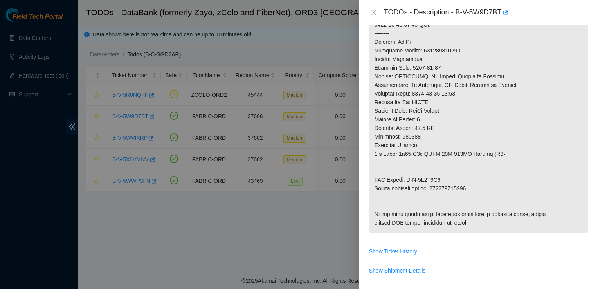
scroll to position [405, 0]
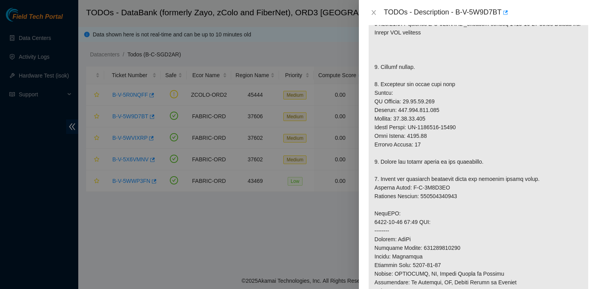
scroll to position [196, 0]
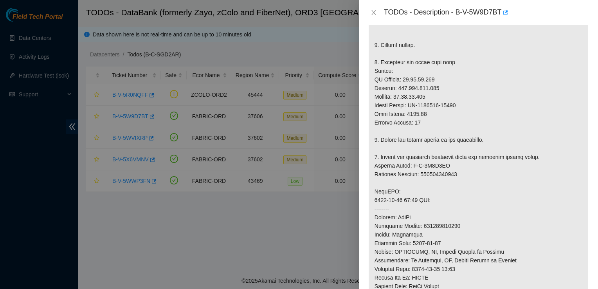
click at [511, 160] on p at bounding box center [479, 179] width 220 height 460
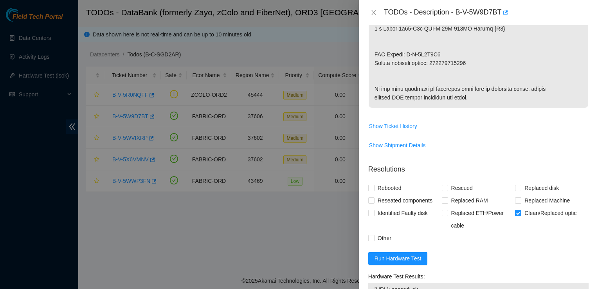
scroll to position [492, 0]
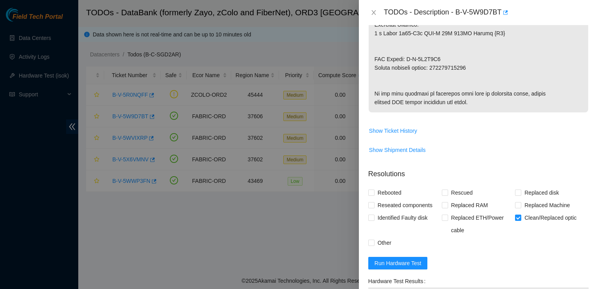
click at [257, 31] on div at bounding box center [299, 144] width 598 height 289
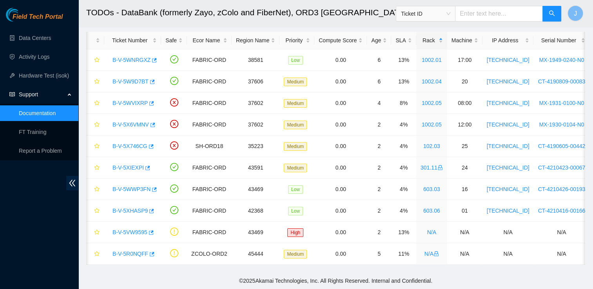
scroll to position [0, 3]
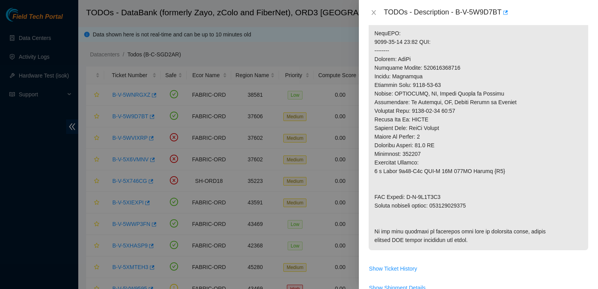
scroll to position [352, 0]
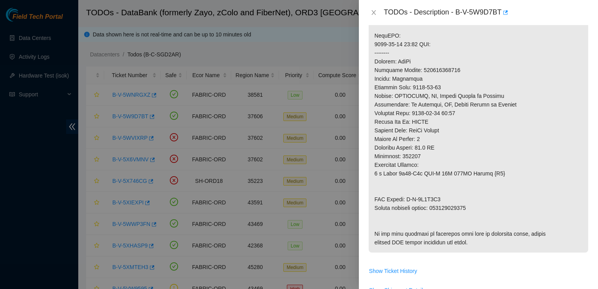
click at [511, 161] on p at bounding box center [479, 23] width 220 height 460
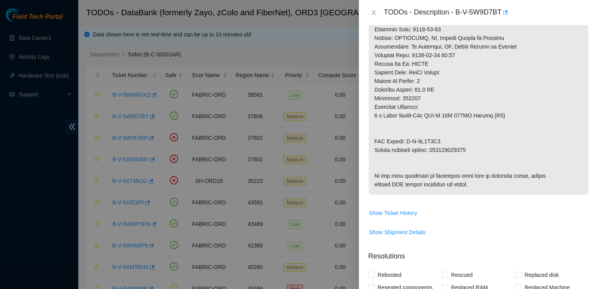
scroll to position [411, 0]
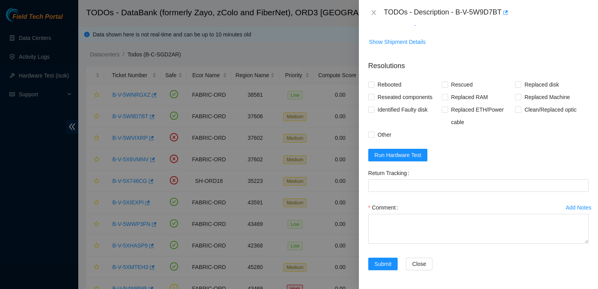
scroll to position [624, 0]
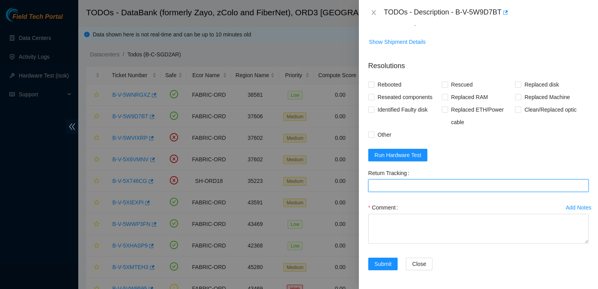
click at [425, 192] on Tracking "Return Tracking" at bounding box center [479, 185] width 220 height 13
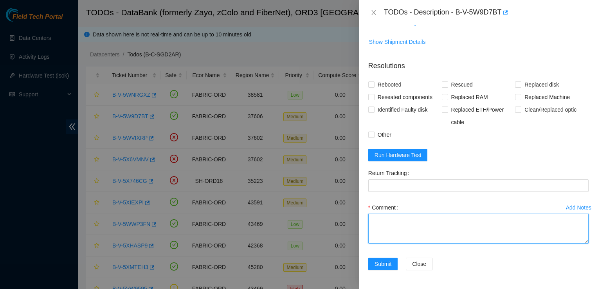
click at [406, 244] on textarea "Comment" at bounding box center [479, 229] width 220 height 30
paste textarea "- Located Device - Replaced device; SN: old CT-4190809-00083> new CT-4190404-00…"
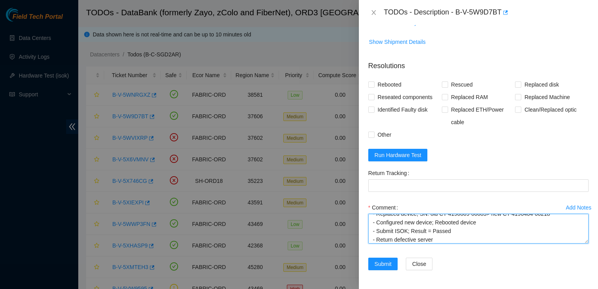
scroll to position [0, 0]
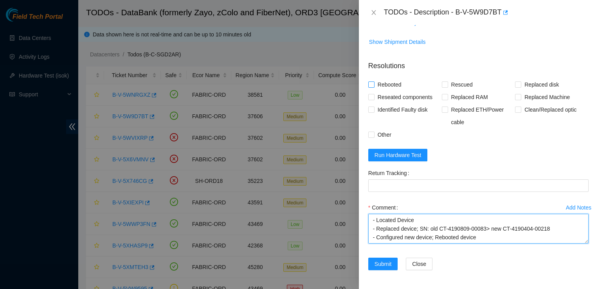
type textarea "- Located Device - Replaced device; SN: old CT-4190809-00083> new CT-4190404-00…"
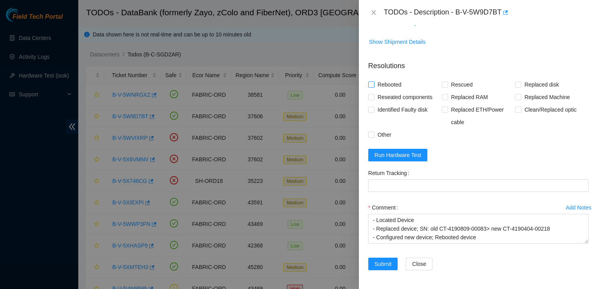
click at [376, 91] on span "Rebooted" at bounding box center [390, 84] width 30 height 13
click at [374, 87] on input "Rebooted" at bounding box center [371, 83] width 5 height 5
checkbox input "true"
click at [522, 103] on span "Replaced Machine" at bounding box center [548, 97] width 52 height 13
click at [519, 99] on input "Replaced Machine" at bounding box center [517, 96] width 5 height 5
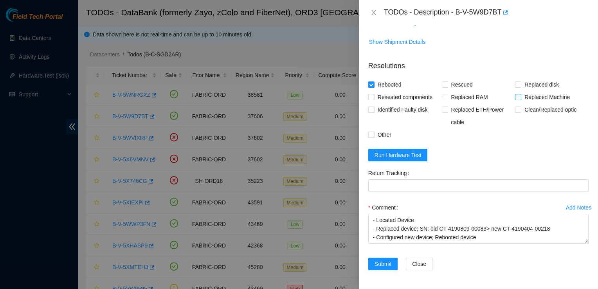
checkbox input "true"
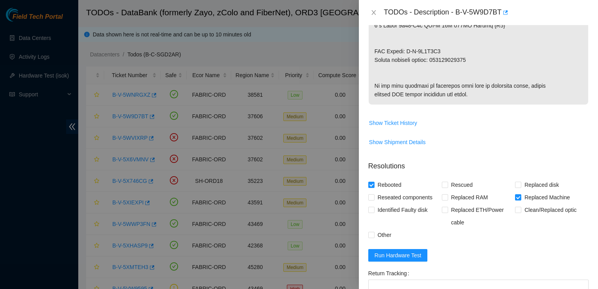
scroll to position [488, 0]
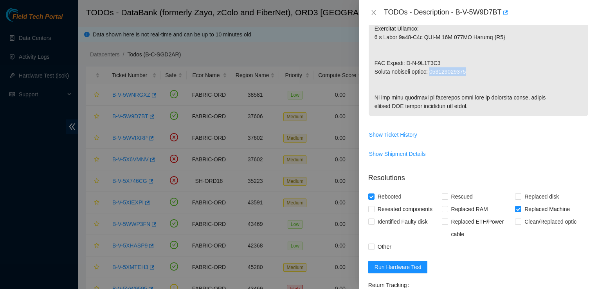
drag, startPoint x: 435, startPoint y: 81, endPoint x: 469, endPoint y: 83, distance: 33.7
copy p "417328428398"
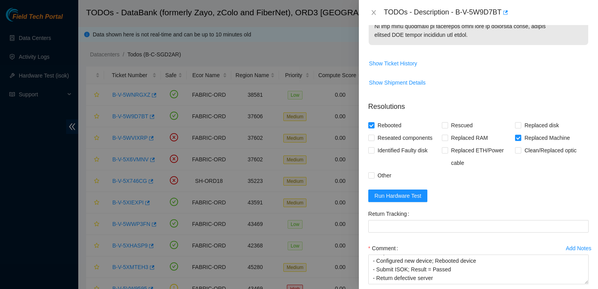
scroll to position [560, 0]
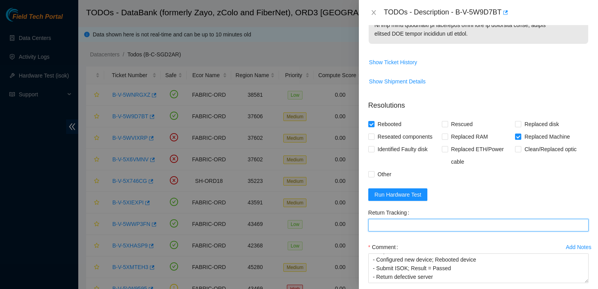
click at [412, 231] on Tracking "Return Tracking" at bounding box center [479, 225] width 220 height 13
paste Tracking "417328428398"
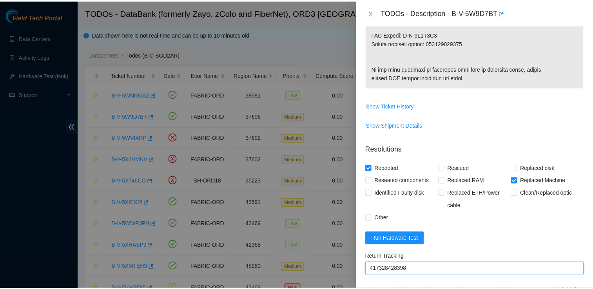
scroll to position [650, 0]
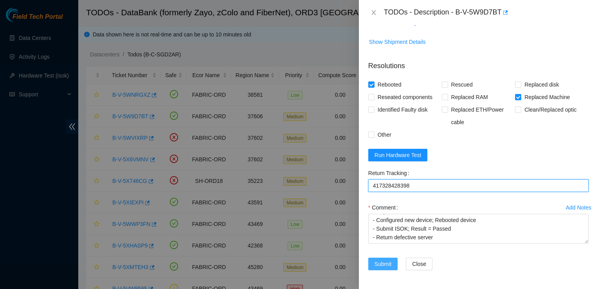
type Tracking "417328428398"
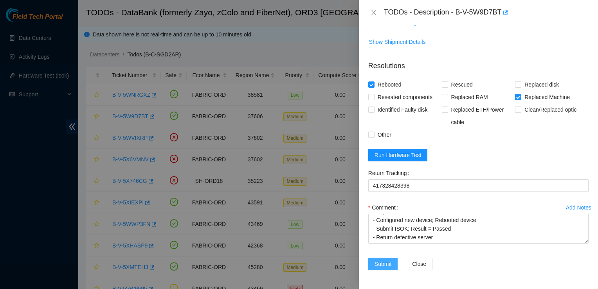
click at [390, 266] on span "Submit" at bounding box center [383, 264] width 17 height 9
click at [499, 149] on form "Resolutions Rebooted Rescued Replaced disk Reseated components Replaced RAM Rep…" at bounding box center [479, 166] width 220 height 225
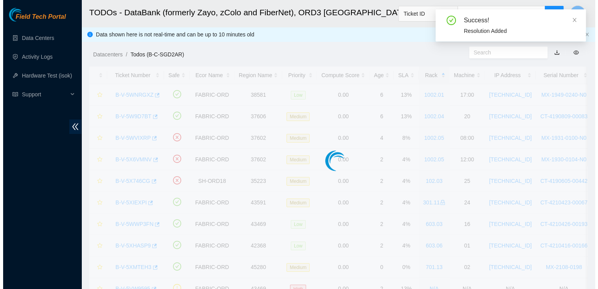
scroll to position [177, 0]
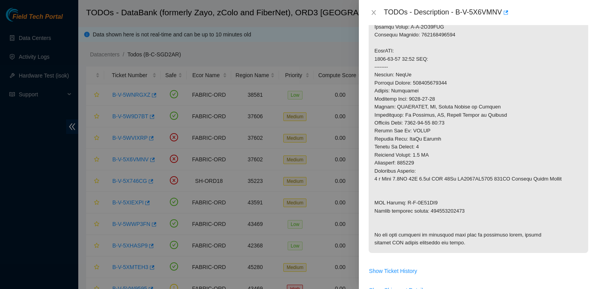
scroll to position [254, 0]
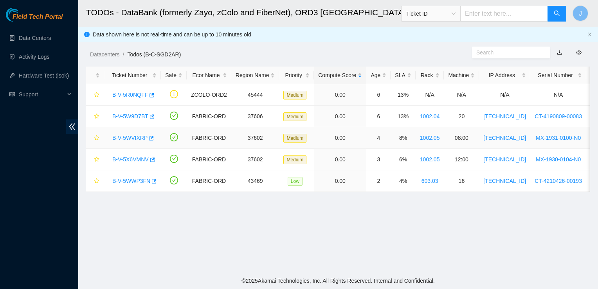
click at [136, 140] on link "B-V-5WVIXRP" at bounding box center [129, 138] width 35 height 6
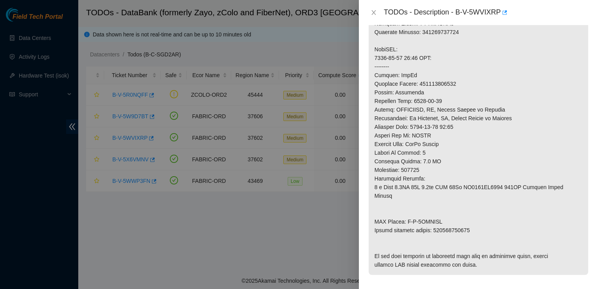
scroll to position [327, 0]
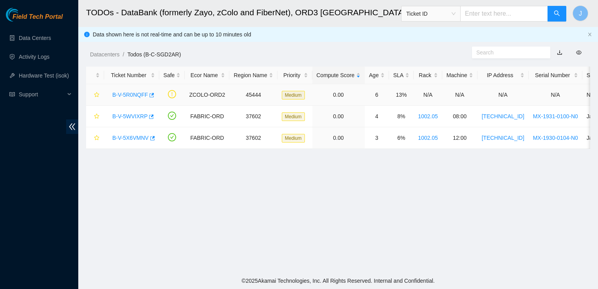
click at [134, 94] on link "B-V-5R0NQFF" at bounding box center [130, 95] width 36 height 6
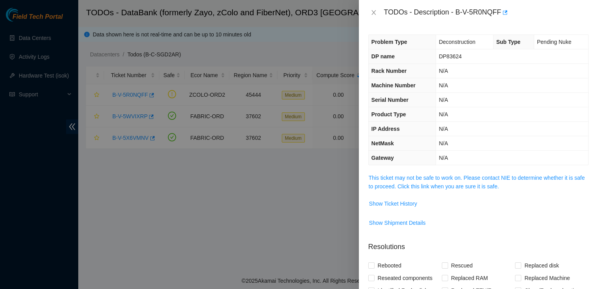
click at [277, 246] on div at bounding box center [299, 144] width 598 height 289
click at [169, 130] on div at bounding box center [299, 144] width 598 height 289
click at [376, 11] on icon "close" at bounding box center [374, 12] width 6 height 6
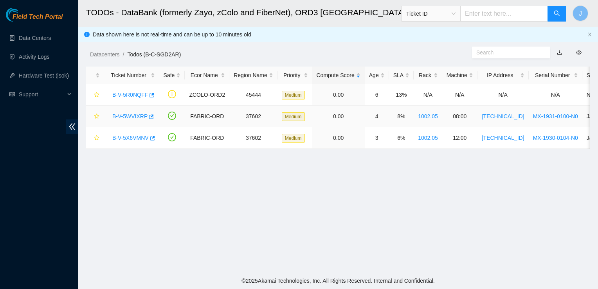
click at [127, 119] on link "B-V-5WVIXRP" at bounding box center [129, 116] width 35 height 6
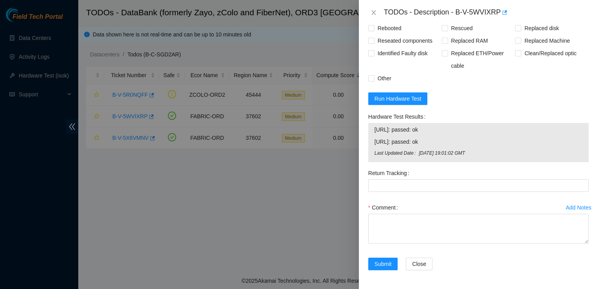
scroll to position [661, 0]
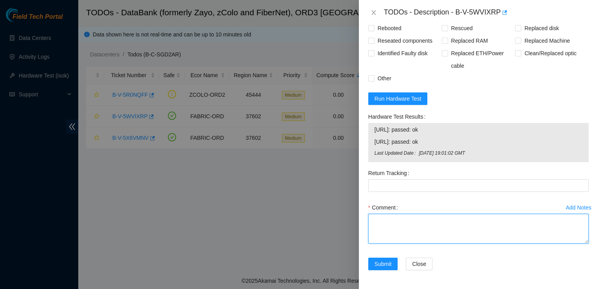
click at [402, 244] on textarea "Comment" at bounding box center [479, 229] width 220 height 30
paste textarea "- Located device - Contacted NOCC for suspension check - Powered down device - …"
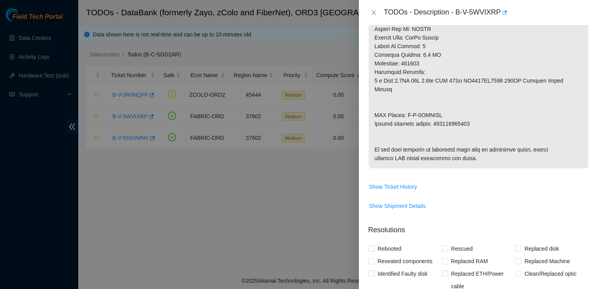
scroll to position [432, 0]
type textarea "- Located device - Contacted NOCC for suspension check - Powered down device - …"
drag, startPoint x: 434, startPoint y: 117, endPoint x: 470, endPoint y: 116, distance: 36.0
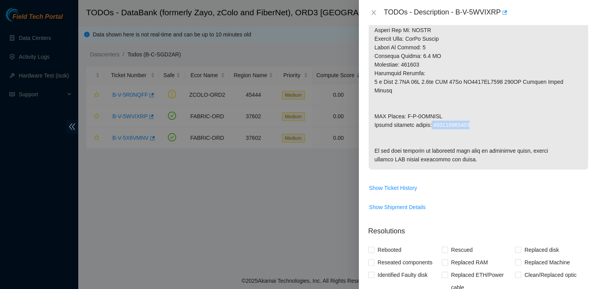
drag, startPoint x: 435, startPoint y: 115, endPoint x: 471, endPoint y: 117, distance: 35.3
copy p "463470061575"
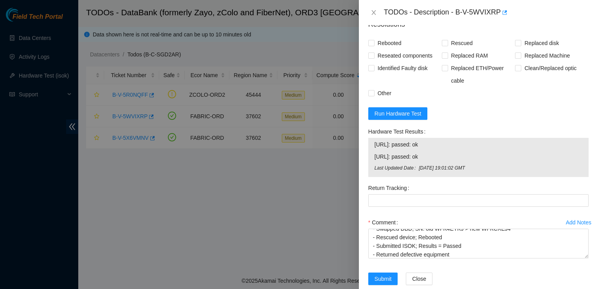
scroll to position [34, 0]
click at [407, 207] on Tracking "Return Tracking" at bounding box center [479, 200] width 220 height 13
paste Tracking "463470061575"
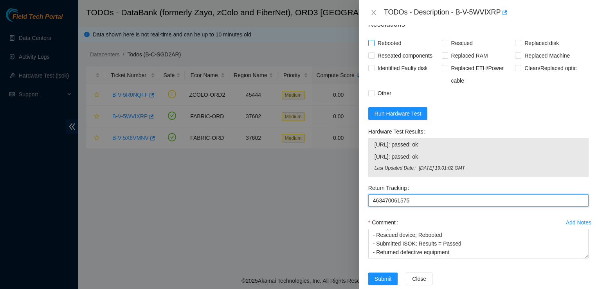
type Tracking "463470061575"
click at [371, 45] on input "Rebooted" at bounding box center [371, 42] width 5 height 5
checkbox input "true"
click at [443, 45] on input "Rescued" at bounding box center [444, 42] width 5 height 5
checkbox input "true"
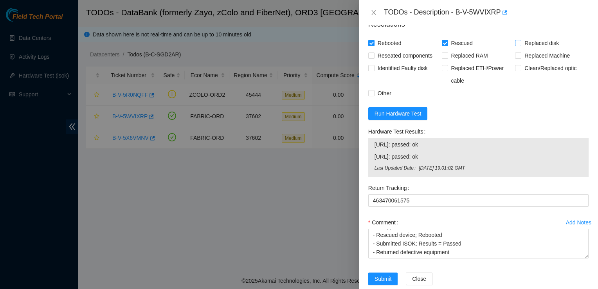
click at [515, 45] on input "Replaced disk" at bounding box center [517, 42] width 5 height 5
checkbox input "true"
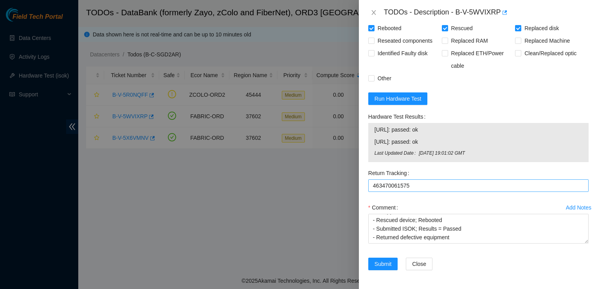
scroll to position [678, 0]
click at [387, 258] on button "Submit" at bounding box center [384, 264] width 30 height 13
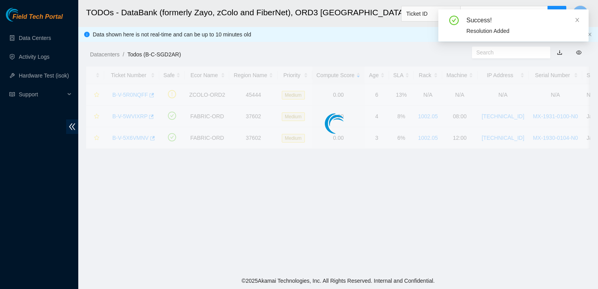
scroll to position [198, 0]
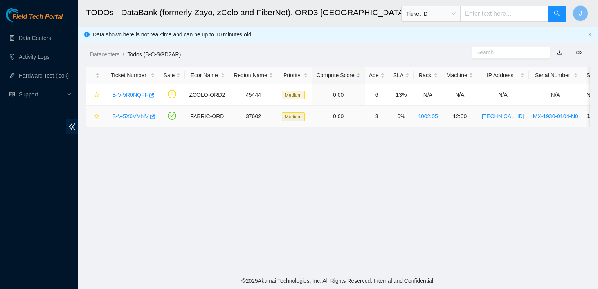
click at [134, 119] on link "B-V-5X6VMNV" at bounding box center [130, 116] width 36 height 6
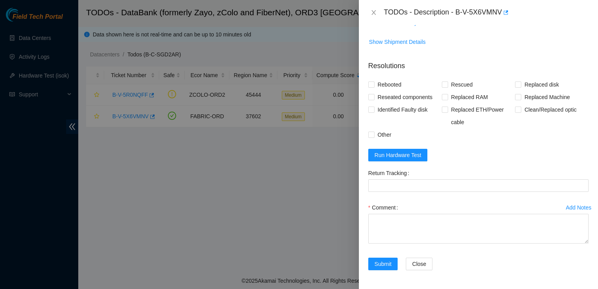
scroll to position [618, 0]
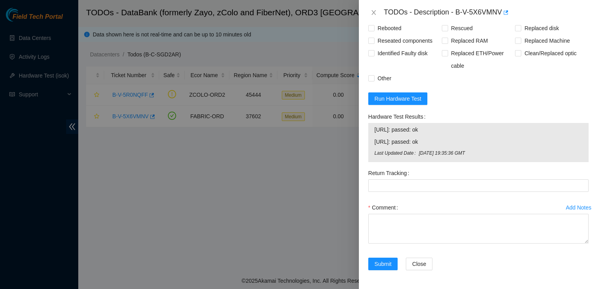
click at [508, 173] on div "Return Tracking" at bounding box center [479, 173] width 220 height 13
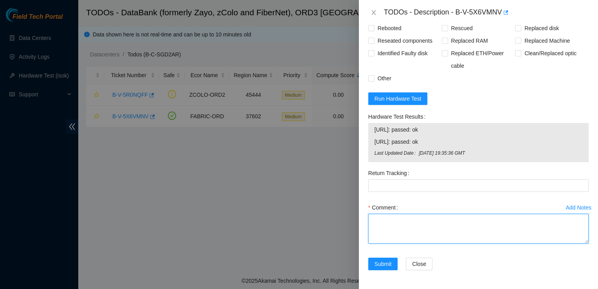
click at [421, 226] on textarea "Comment" at bounding box center [479, 229] width 220 height 30
paste textarea "- Located device - Contacted NOCC for suspension check - Powered down device - …"
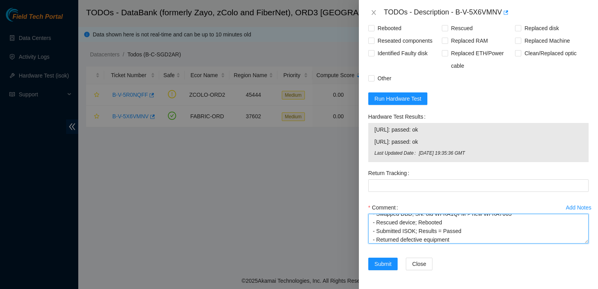
scroll to position [0, 0]
type textarea "- Located device - Contacted NOCC for suspension check - Powered down device - …"
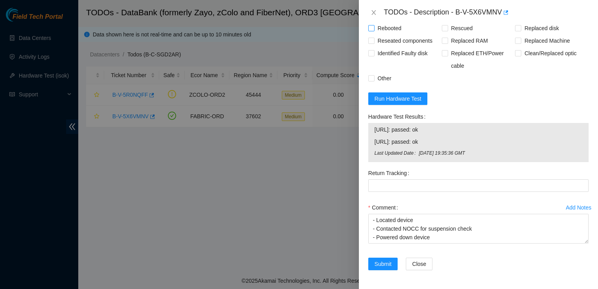
click at [382, 26] on span "Rebooted" at bounding box center [390, 28] width 30 height 13
click at [374, 26] on input "Rebooted" at bounding box center [371, 27] width 5 height 5
checkbox input "true"
click at [448, 31] on span "Rescued" at bounding box center [462, 28] width 28 height 13
click at [448, 31] on input "Rescued" at bounding box center [444, 27] width 5 height 5
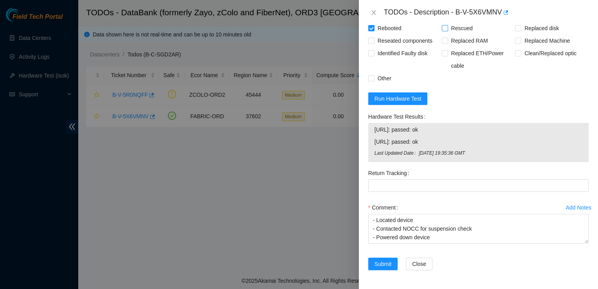
checkbox input "true"
click at [522, 33] on span "Replaced disk" at bounding box center [542, 28] width 41 height 13
click at [520, 31] on input "Replaced disk" at bounding box center [517, 27] width 5 height 5
checkbox input "true"
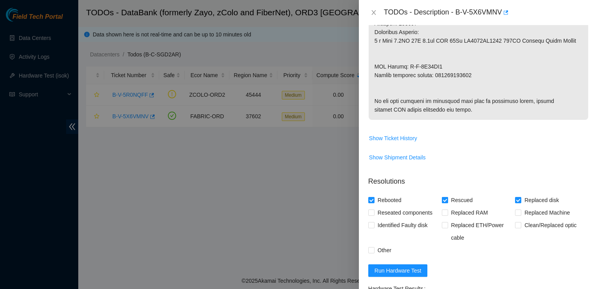
scroll to position [412, 0]
drag, startPoint x: 436, startPoint y: 75, endPoint x: 483, endPoint y: 74, distance: 47.4
copy p "450826221170"
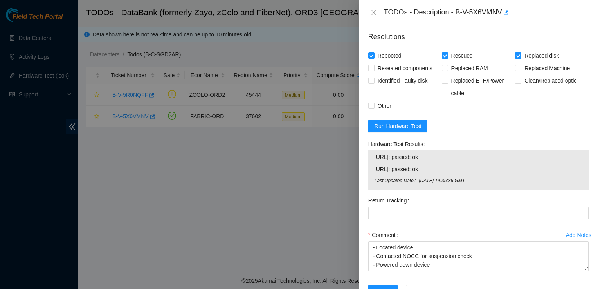
scroll to position [558, 0]
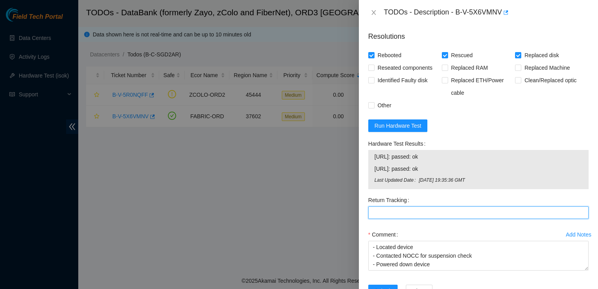
click at [412, 219] on Tracking "Return Tracking" at bounding box center [479, 212] width 220 height 13
paste Tracking "450826221170"
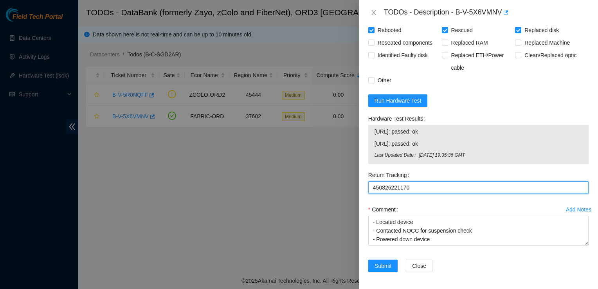
scroll to position [615, 0]
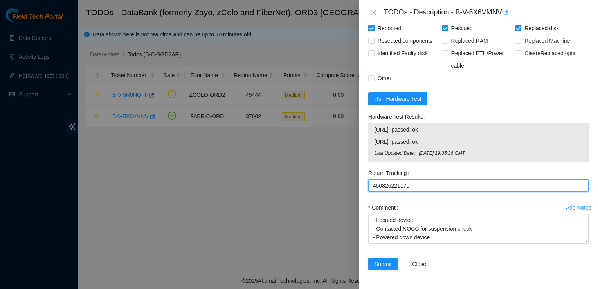
type Tracking "450826221170"
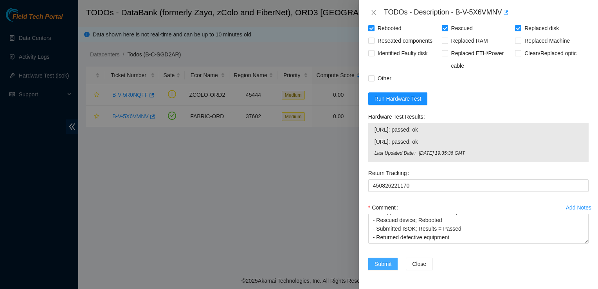
click at [388, 264] on span "Submit" at bounding box center [383, 264] width 17 height 9
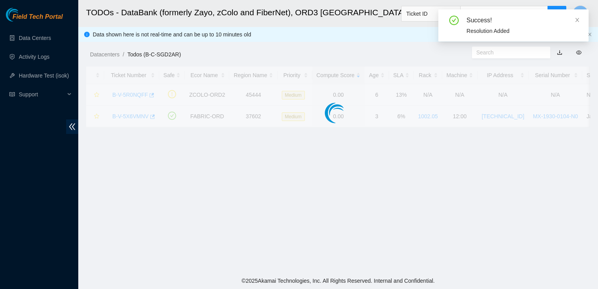
scroll to position [195, 0]
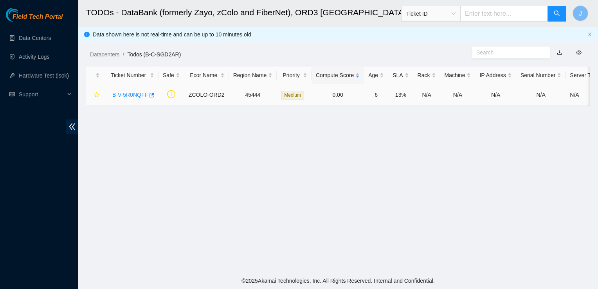
click at [136, 94] on link "B-V-5R0NQFF" at bounding box center [130, 95] width 36 height 6
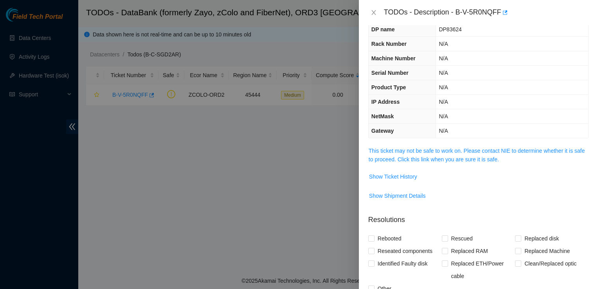
scroll to position [0, 0]
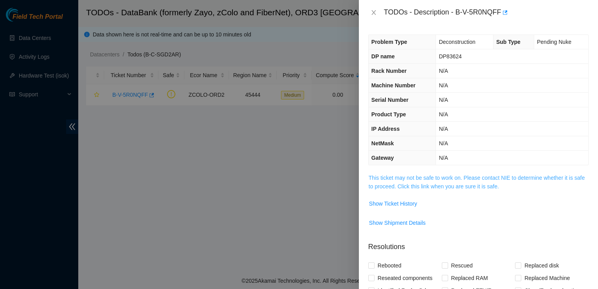
click at [438, 185] on link "This ticket may not be safe to work on. Please contact NIE to determine whether…" at bounding box center [477, 182] width 216 height 15
